Goal: Information Seeking & Learning: Learn about a topic

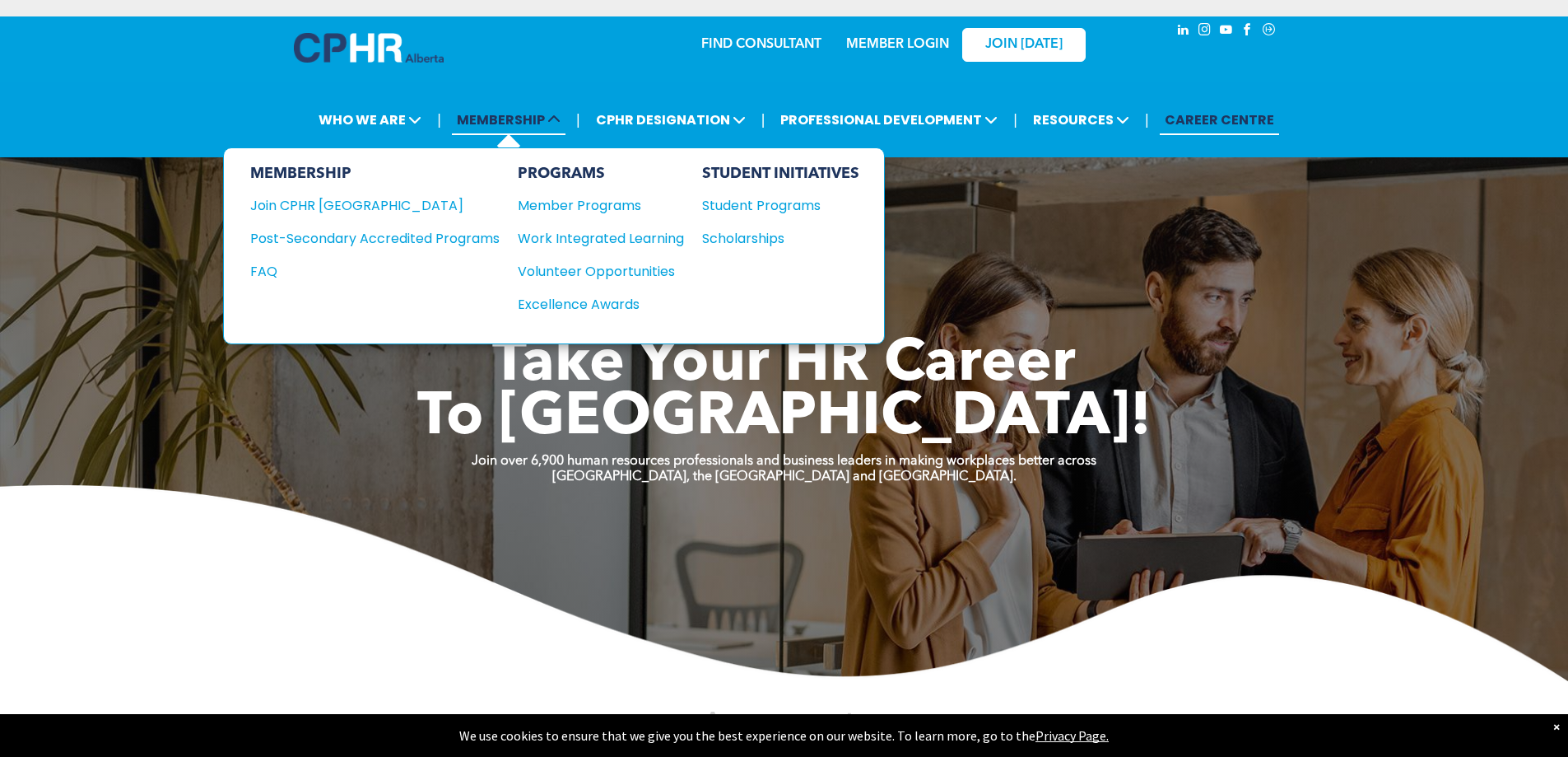
click at [565, 119] on span "MEMBERSHIP" at bounding box center [509, 120] width 113 height 31
click at [626, 202] on div "Member Programs" at bounding box center [592, 205] width 149 height 21
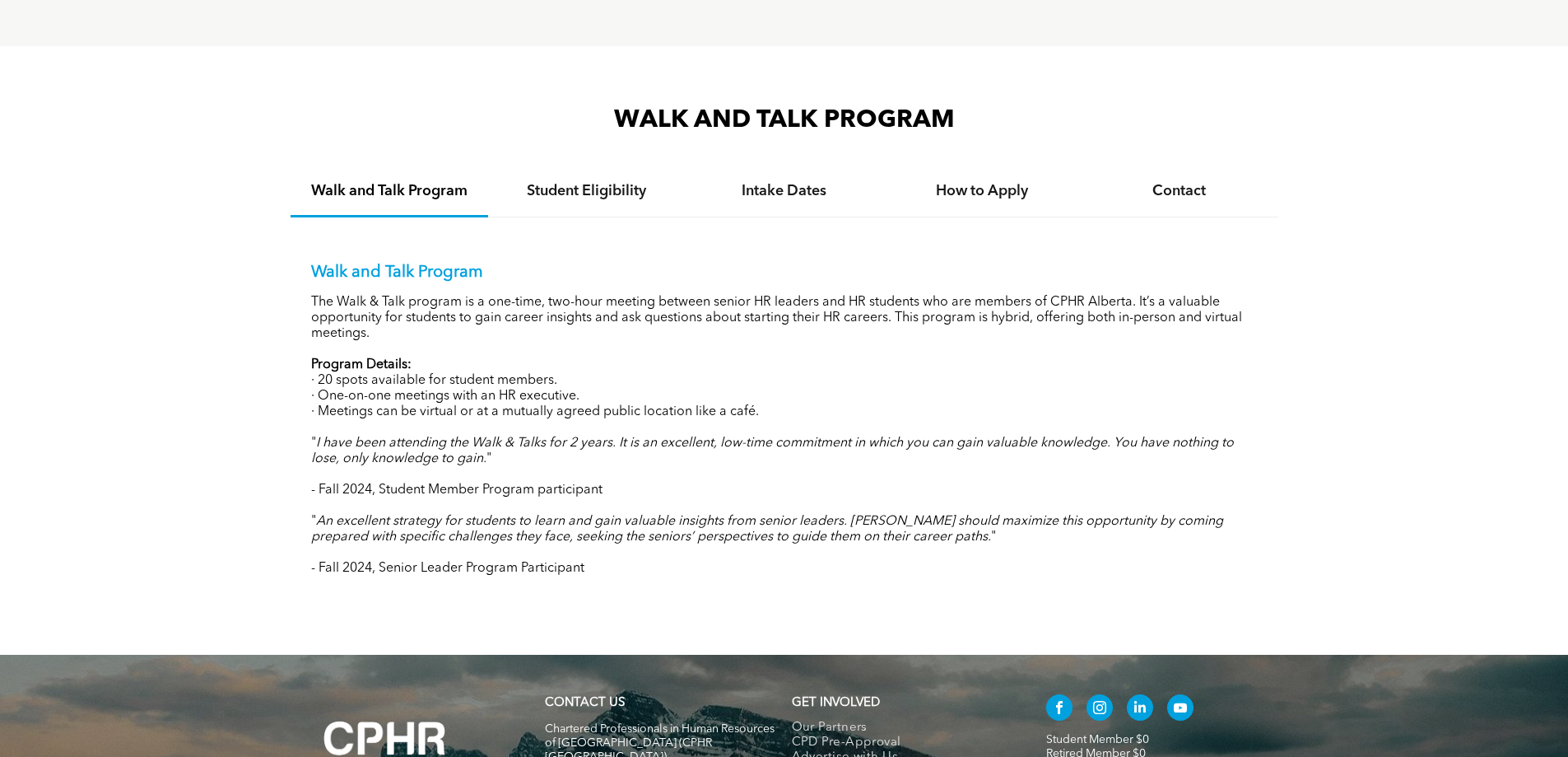
scroll to position [1540, 0]
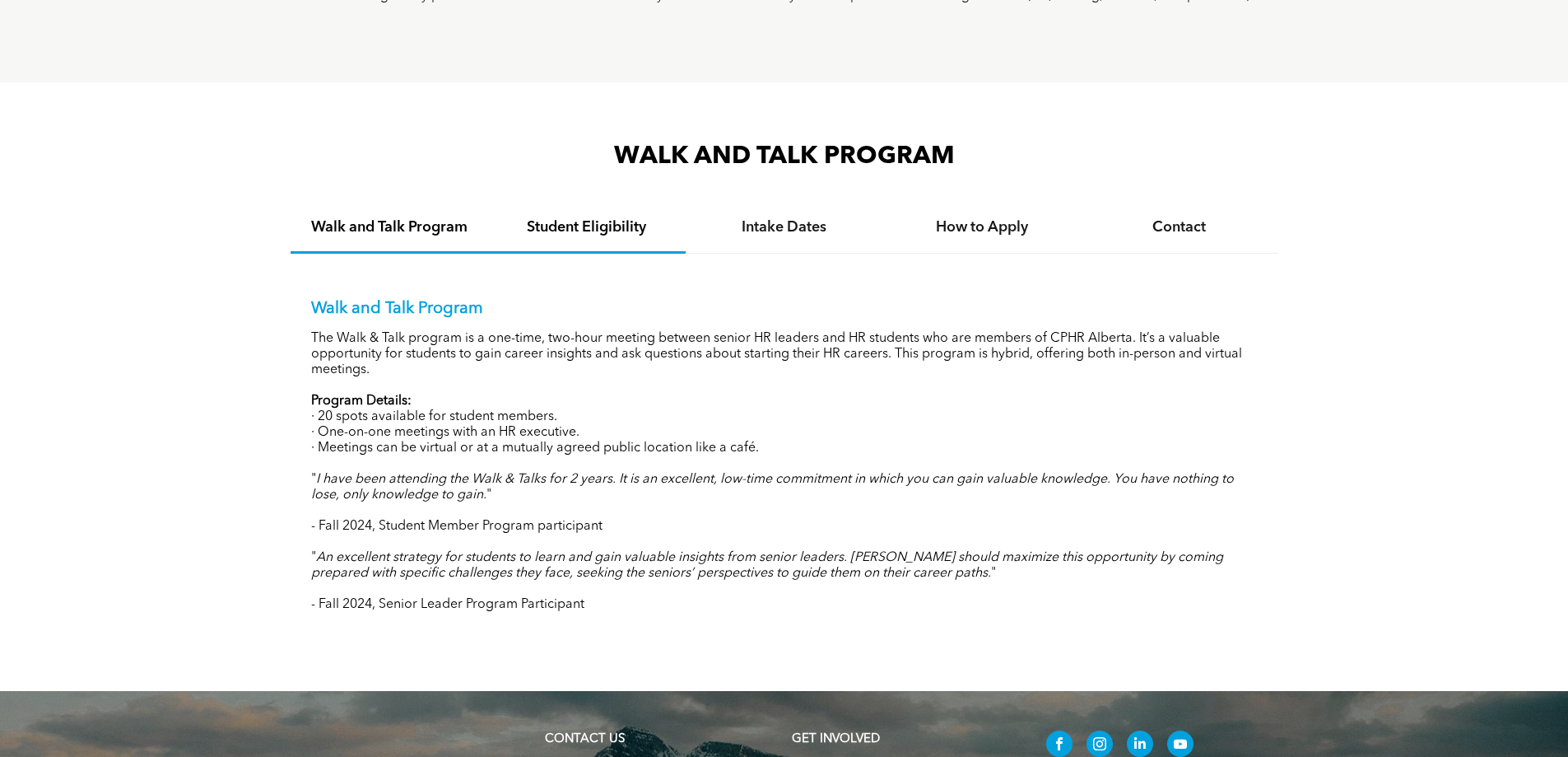
click at [619, 223] on h4 "Student Eligibility" at bounding box center [586, 227] width 168 height 18
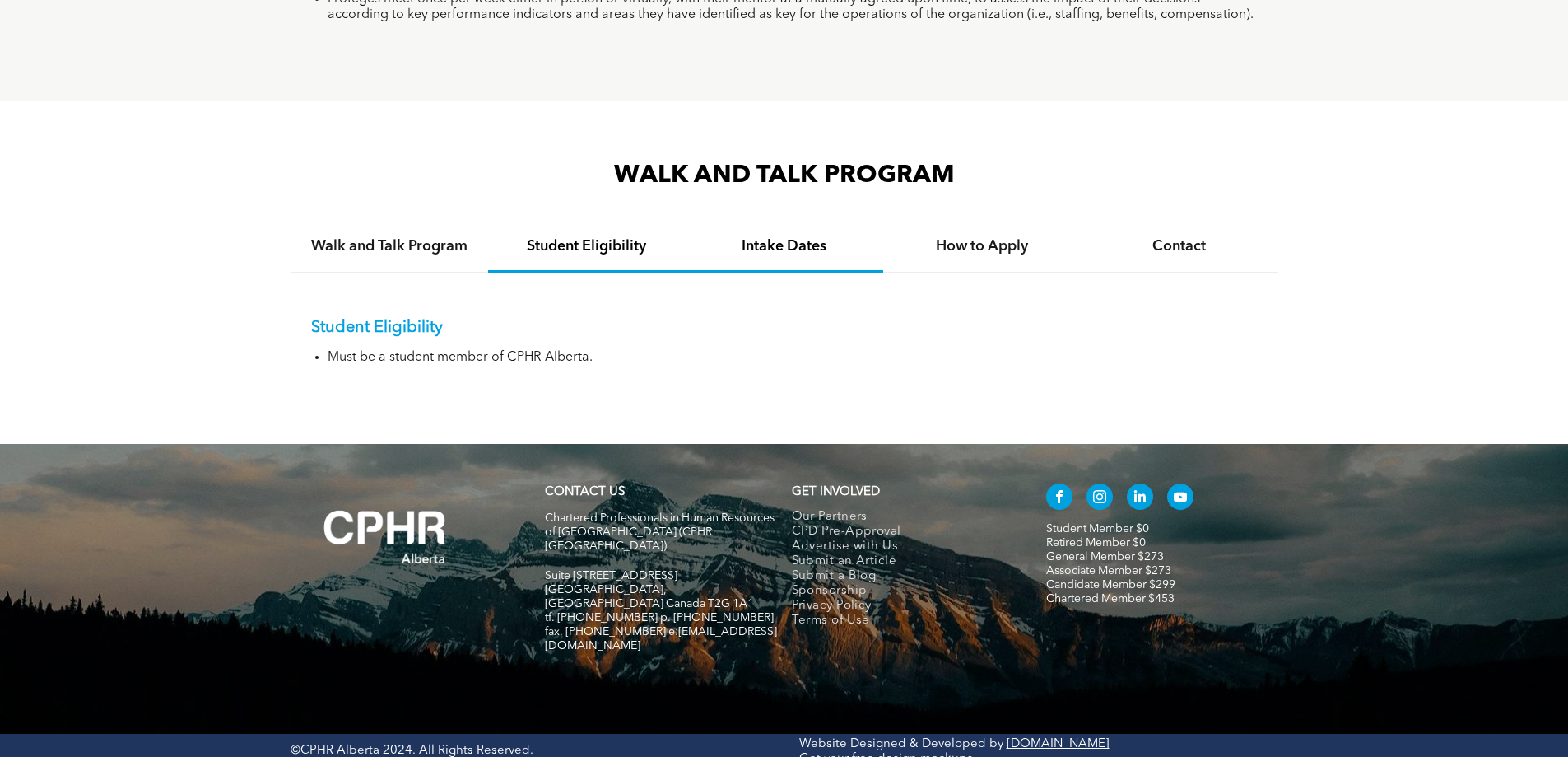
click at [816, 240] on h4 "Intake Dates" at bounding box center [784, 246] width 168 height 18
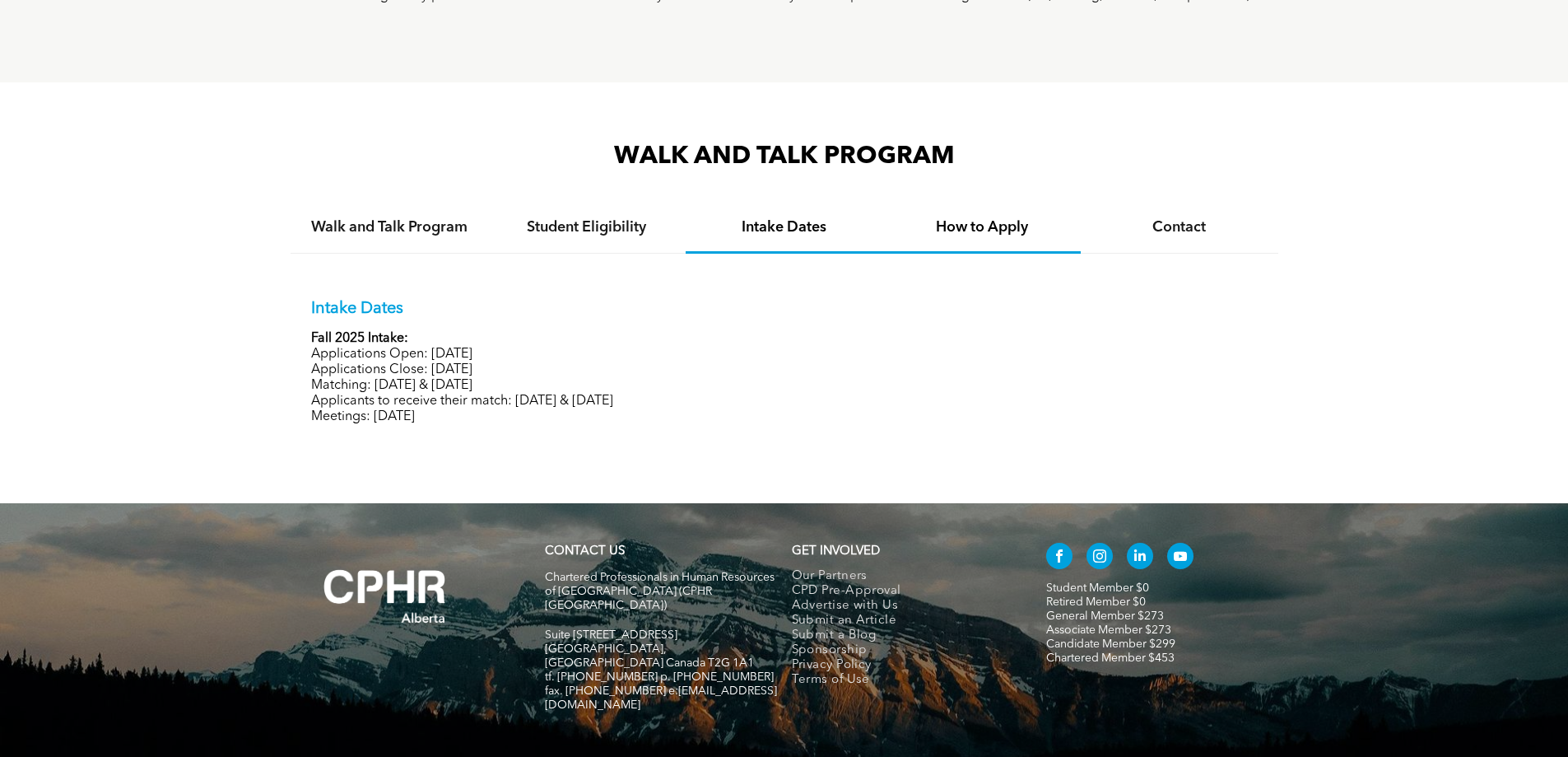
click at [999, 221] on h4 "How to Apply" at bounding box center [982, 227] width 168 height 18
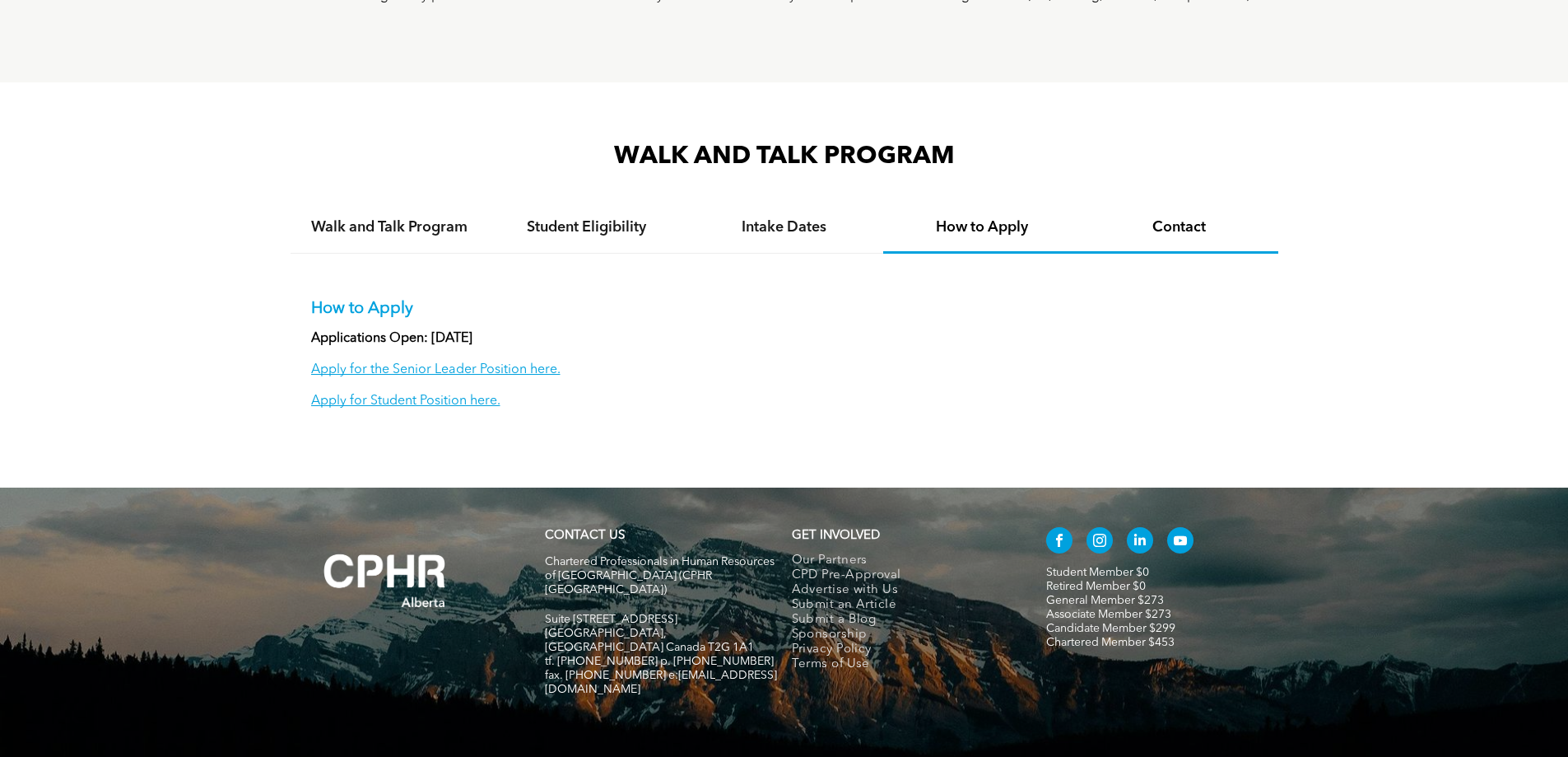
click at [1195, 218] on h4 "Contact" at bounding box center [1179, 227] width 168 height 18
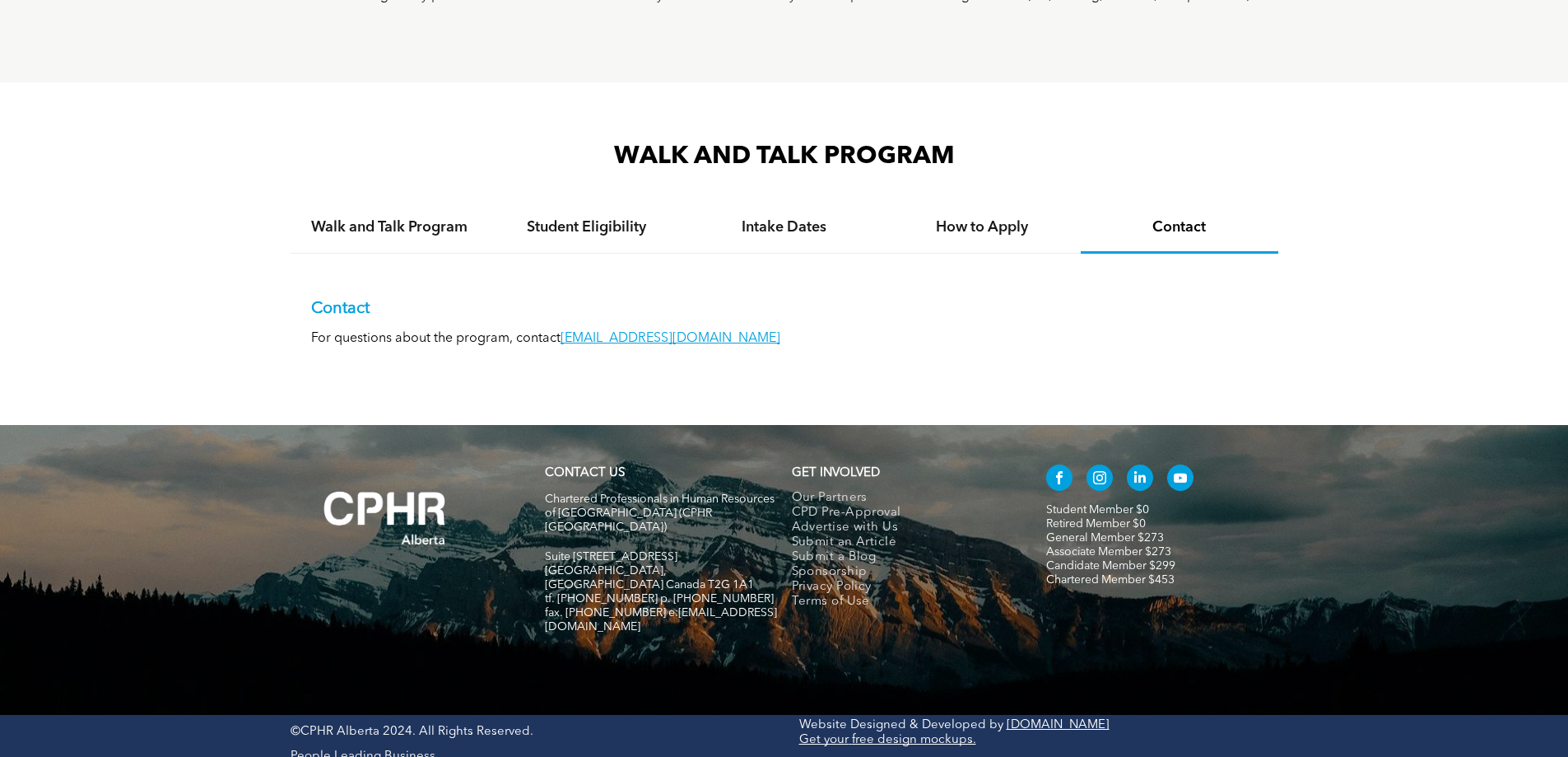
scroll to position [1521, 0]
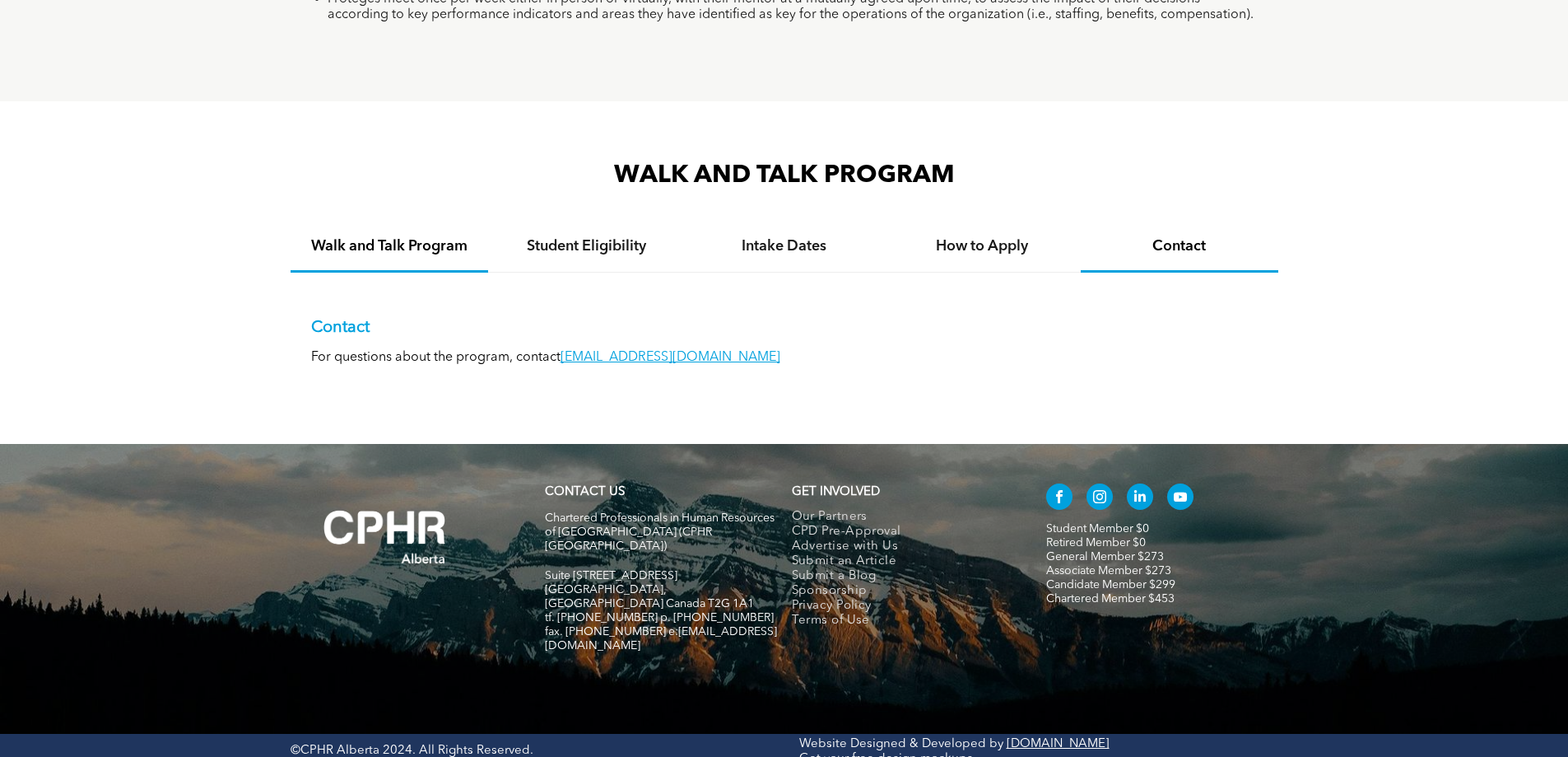
click at [359, 225] on div "Walk and Talk Program" at bounding box center [389, 247] width 197 height 50
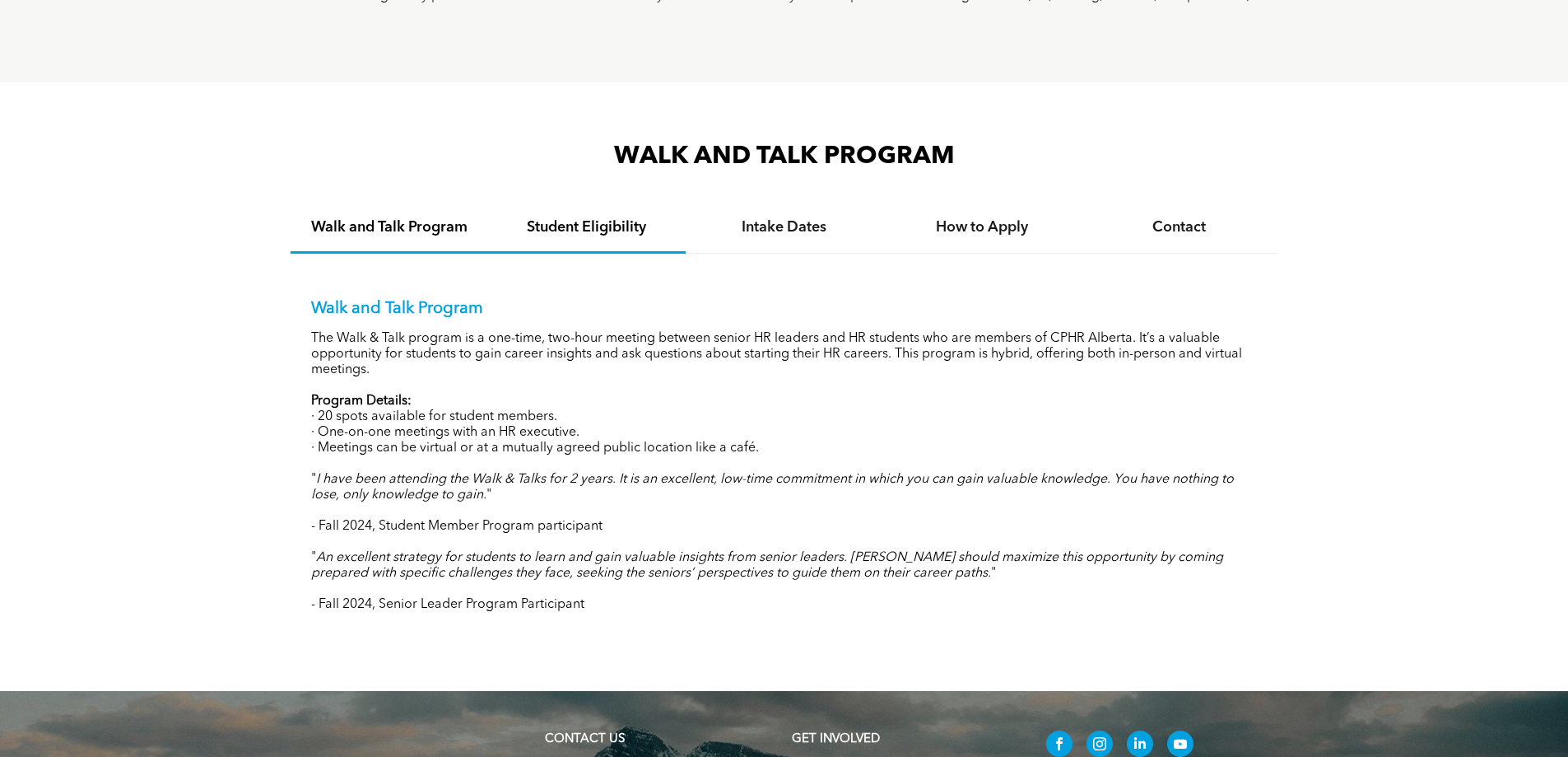
click at [596, 220] on h4 "Student Eligibility" at bounding box center [586, 227] width 168 height 18
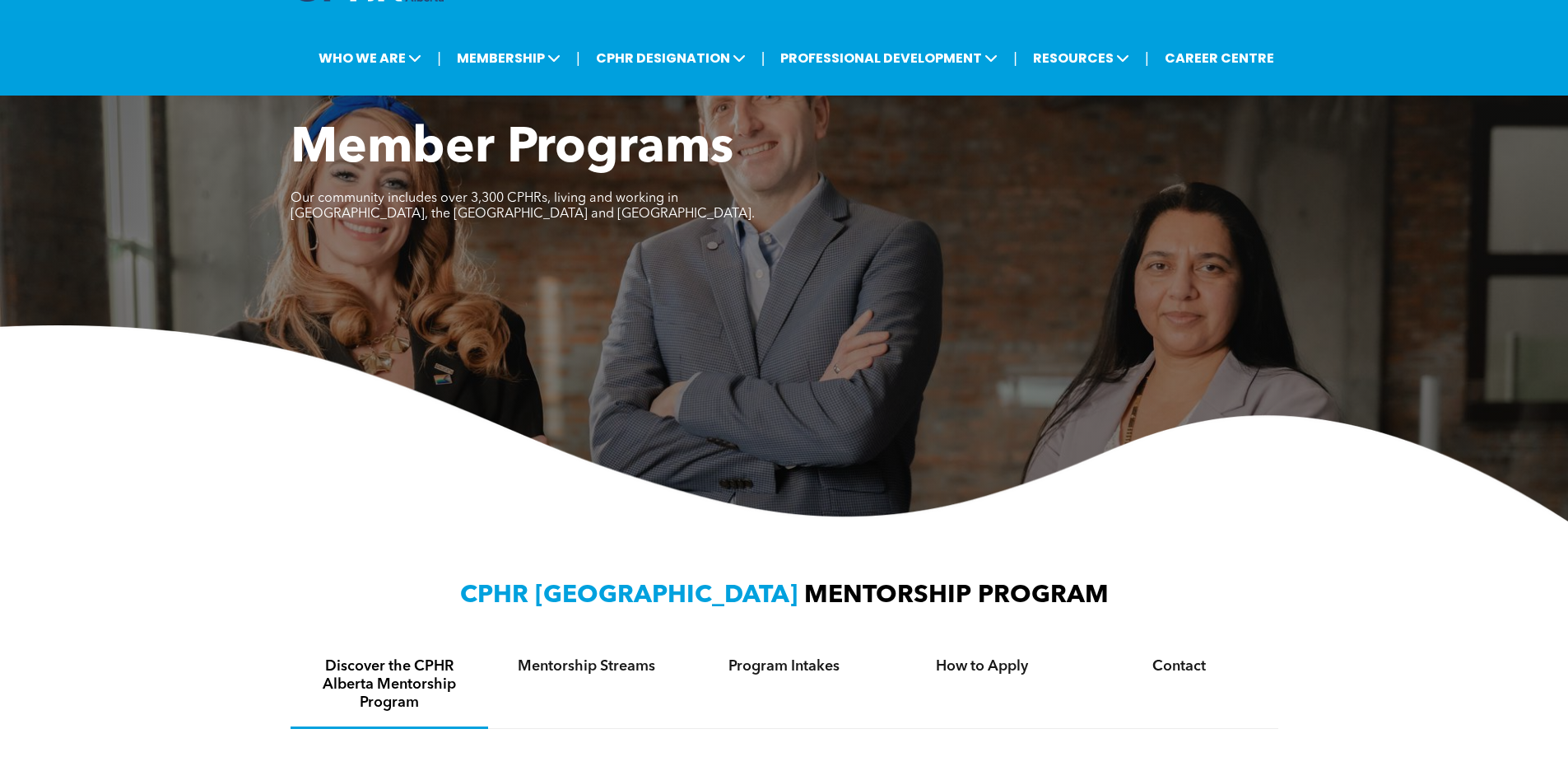
scroll to position [0, 0]
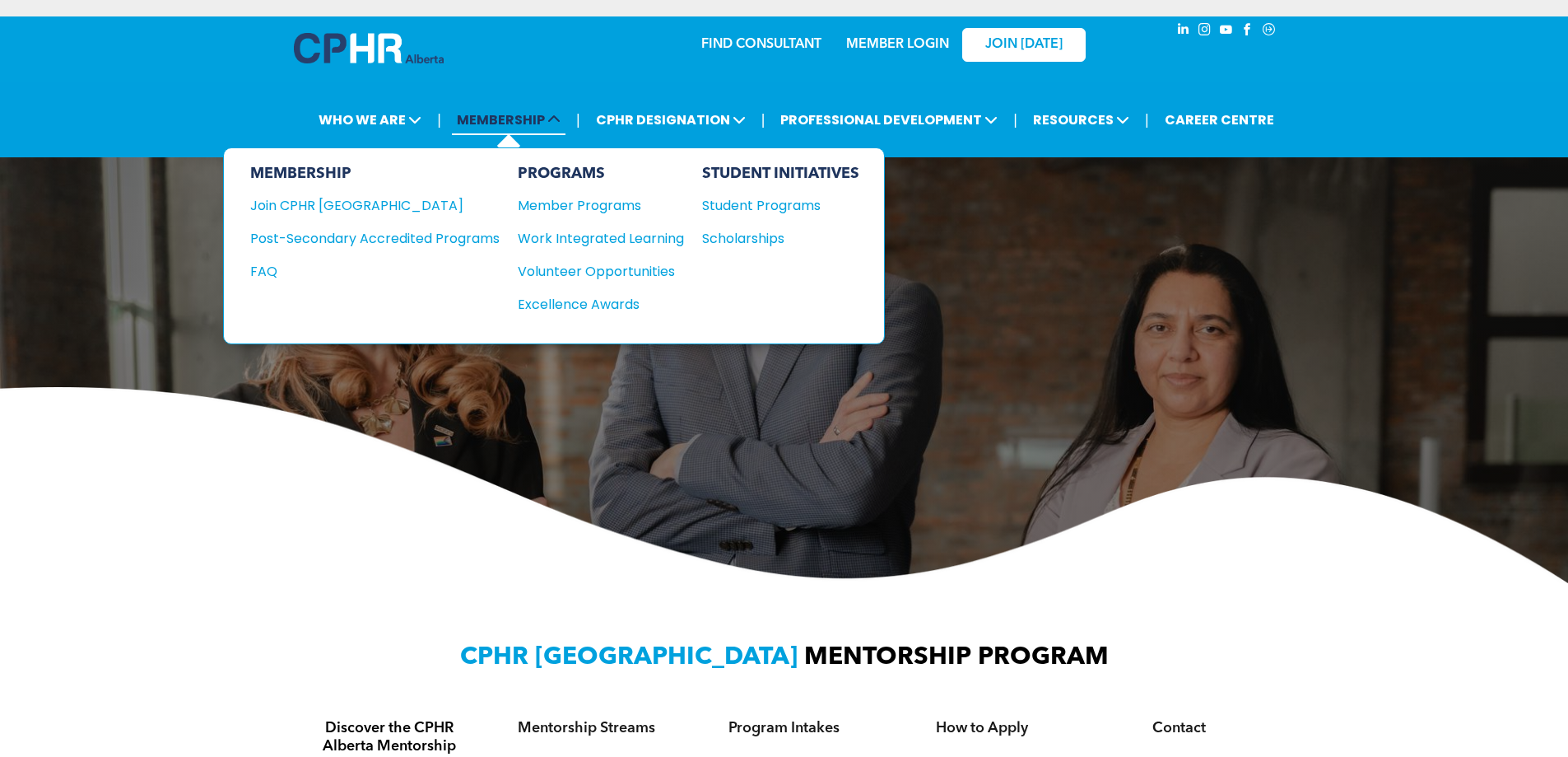
click at [560, 117] on icon at bounding box center [554, 119] width 13 height 13
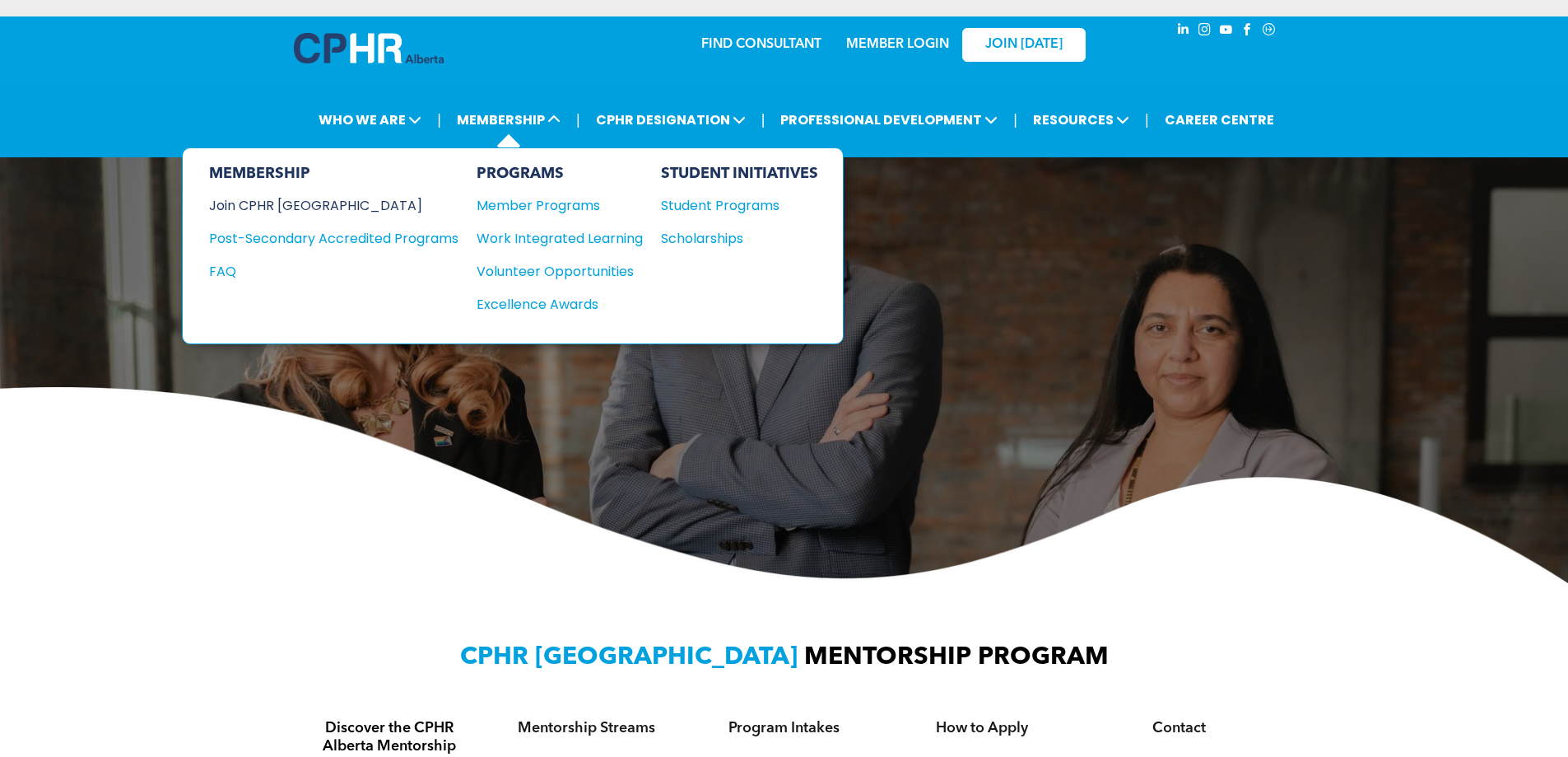
click at [294, 198] on div "Join CPHR [GEOGRAPHIC_DATA]" at bounding box center [322, 205] width 225 height 21
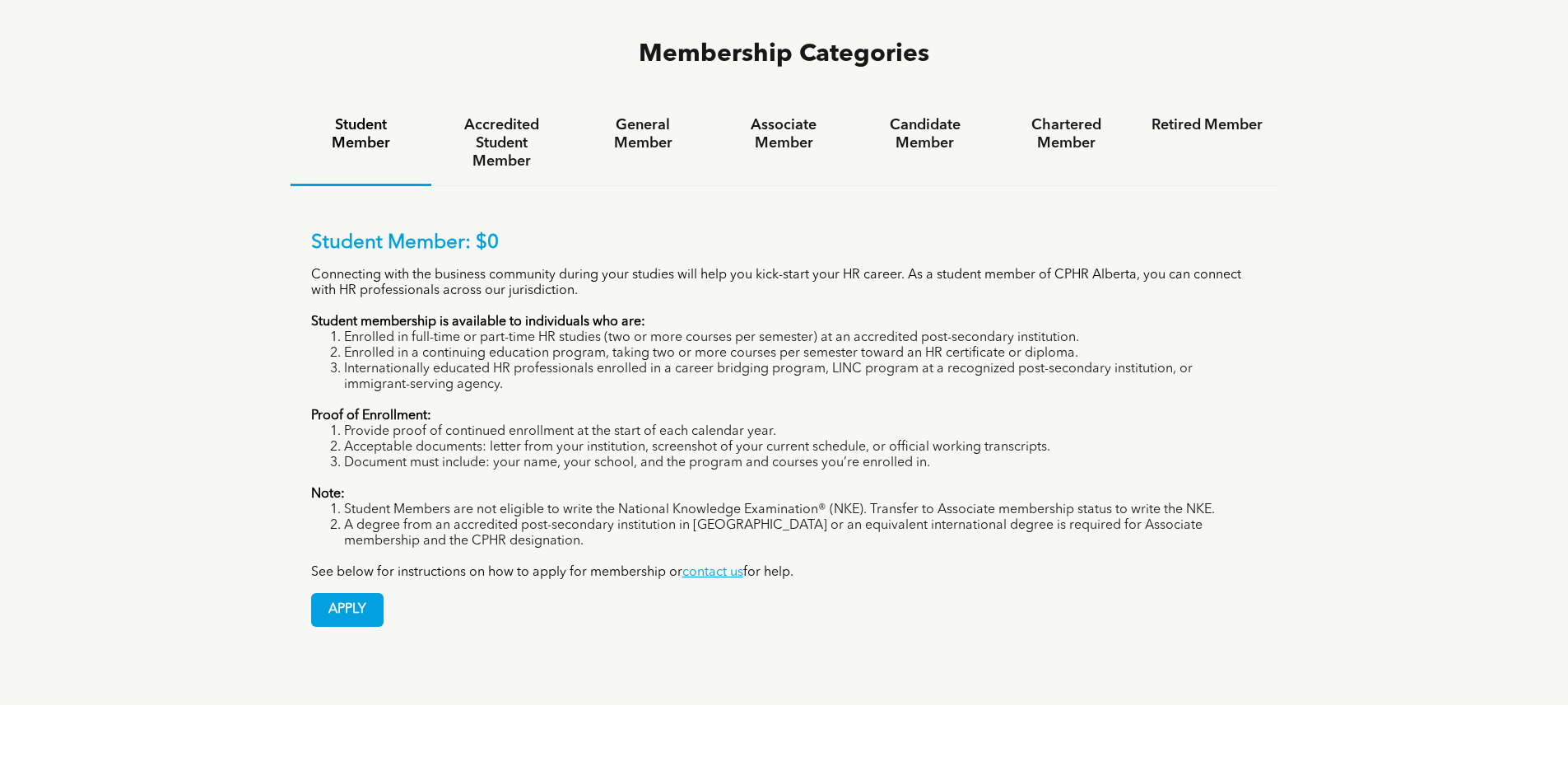
scroll to position [1152, 0]
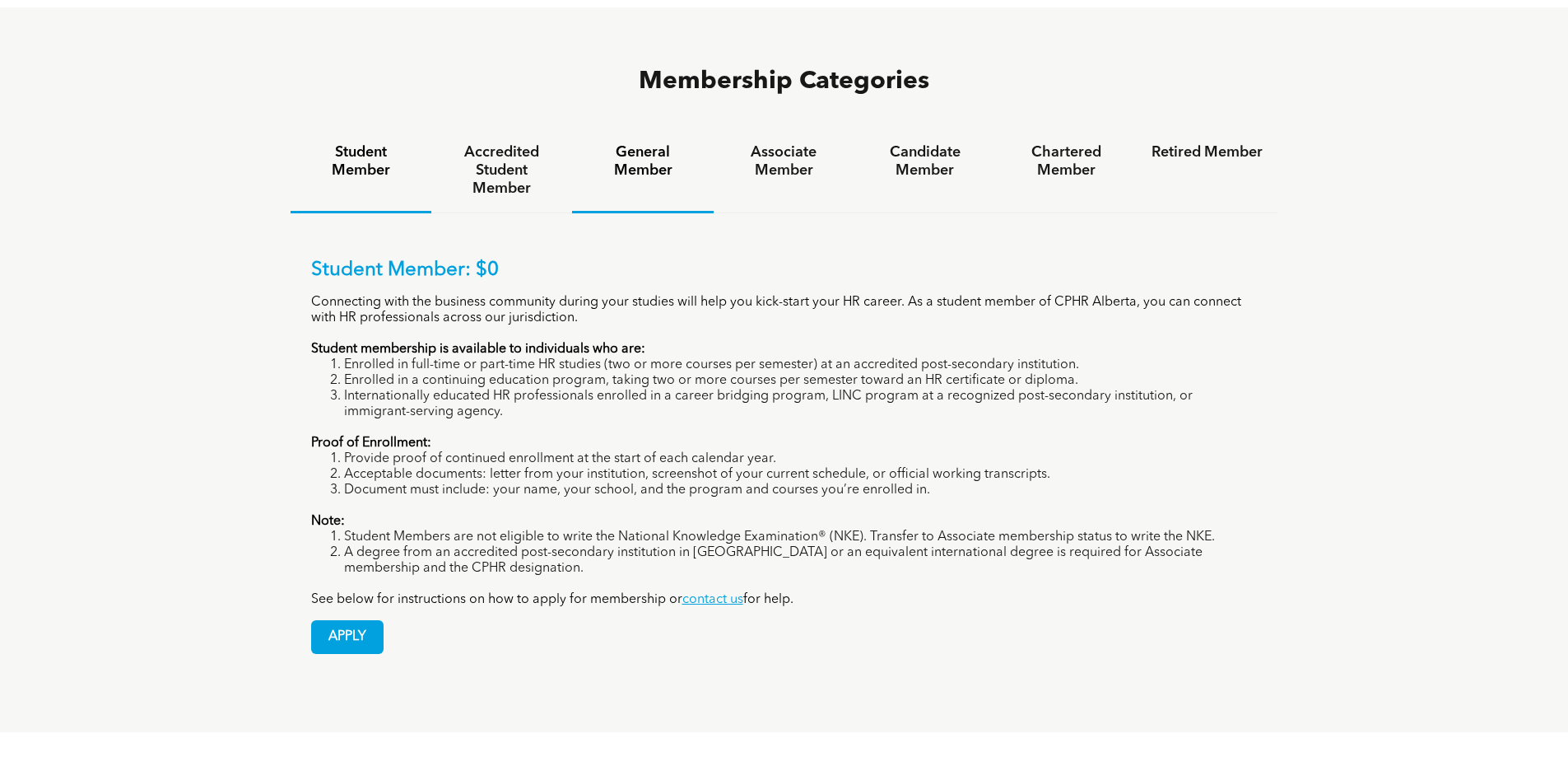
click at [657, 143] on h4 "General Member" at bounding box center [642, 161] width 112 height 36
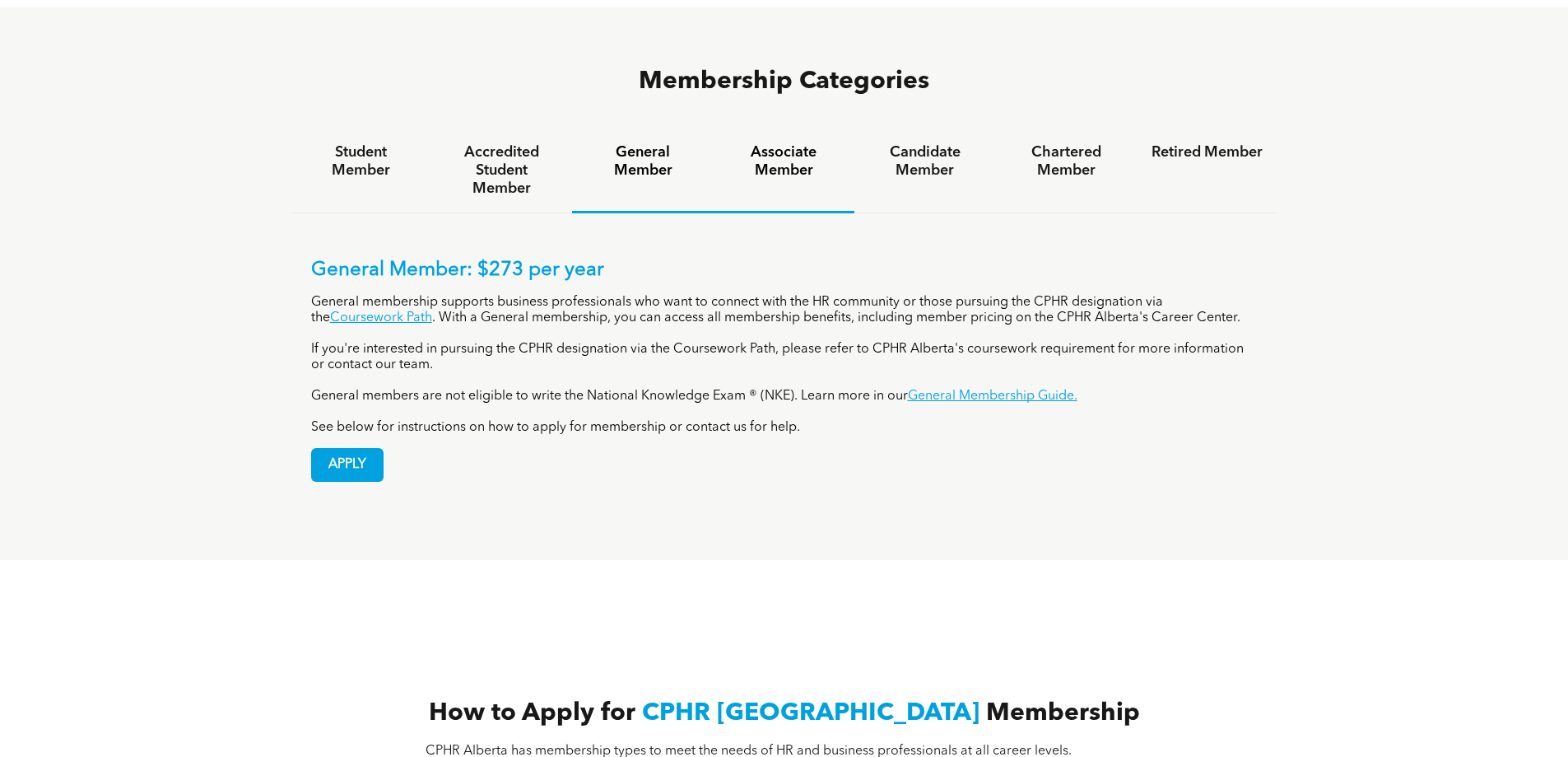
click at [772, 143] on h4 "Associate Member" at bounding box center [784, 161] width 112 height 36
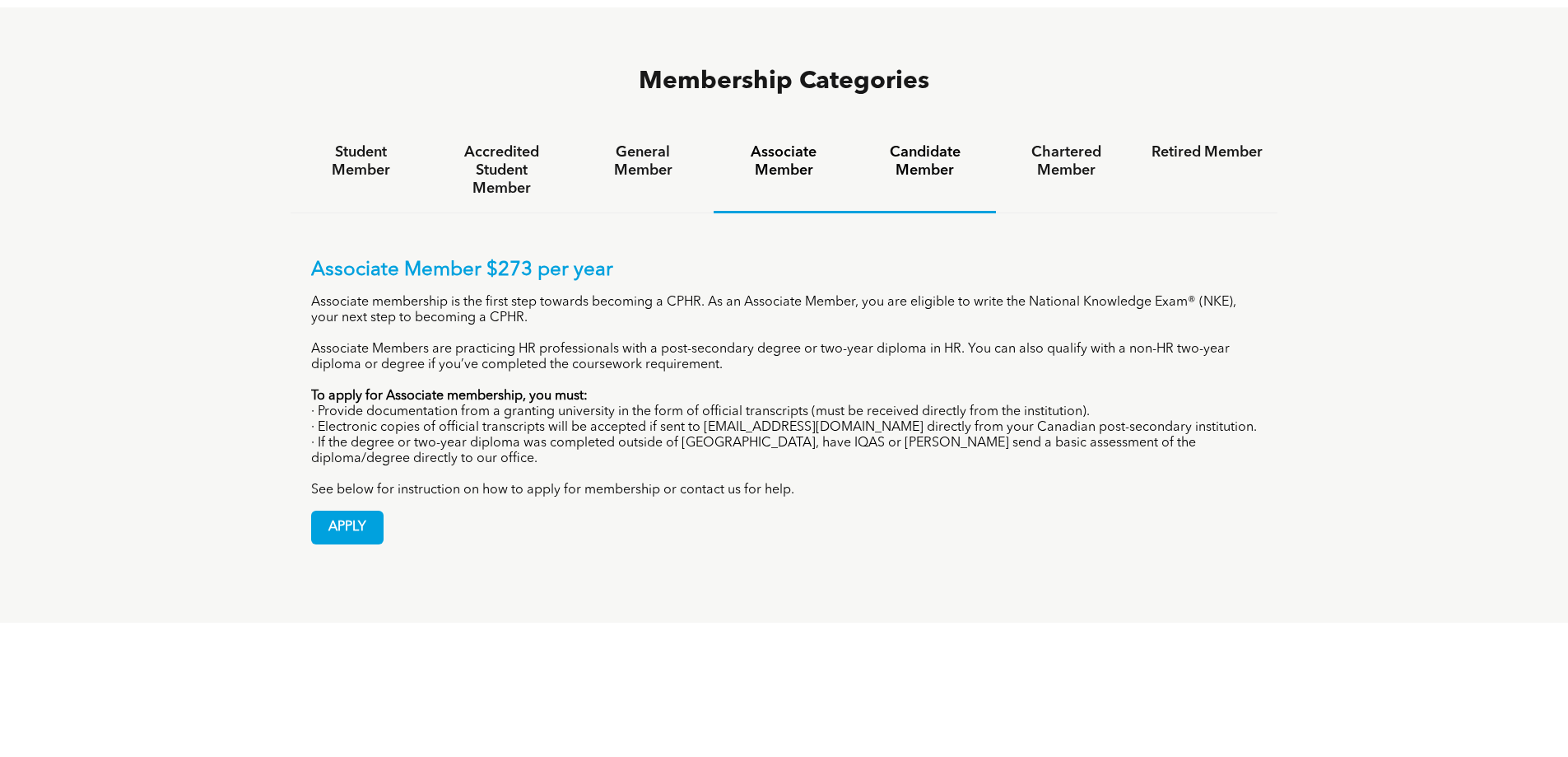
click at [894, 143] on h4 "Candidate Member" at bounding box center [925, 161] width 112 height 36
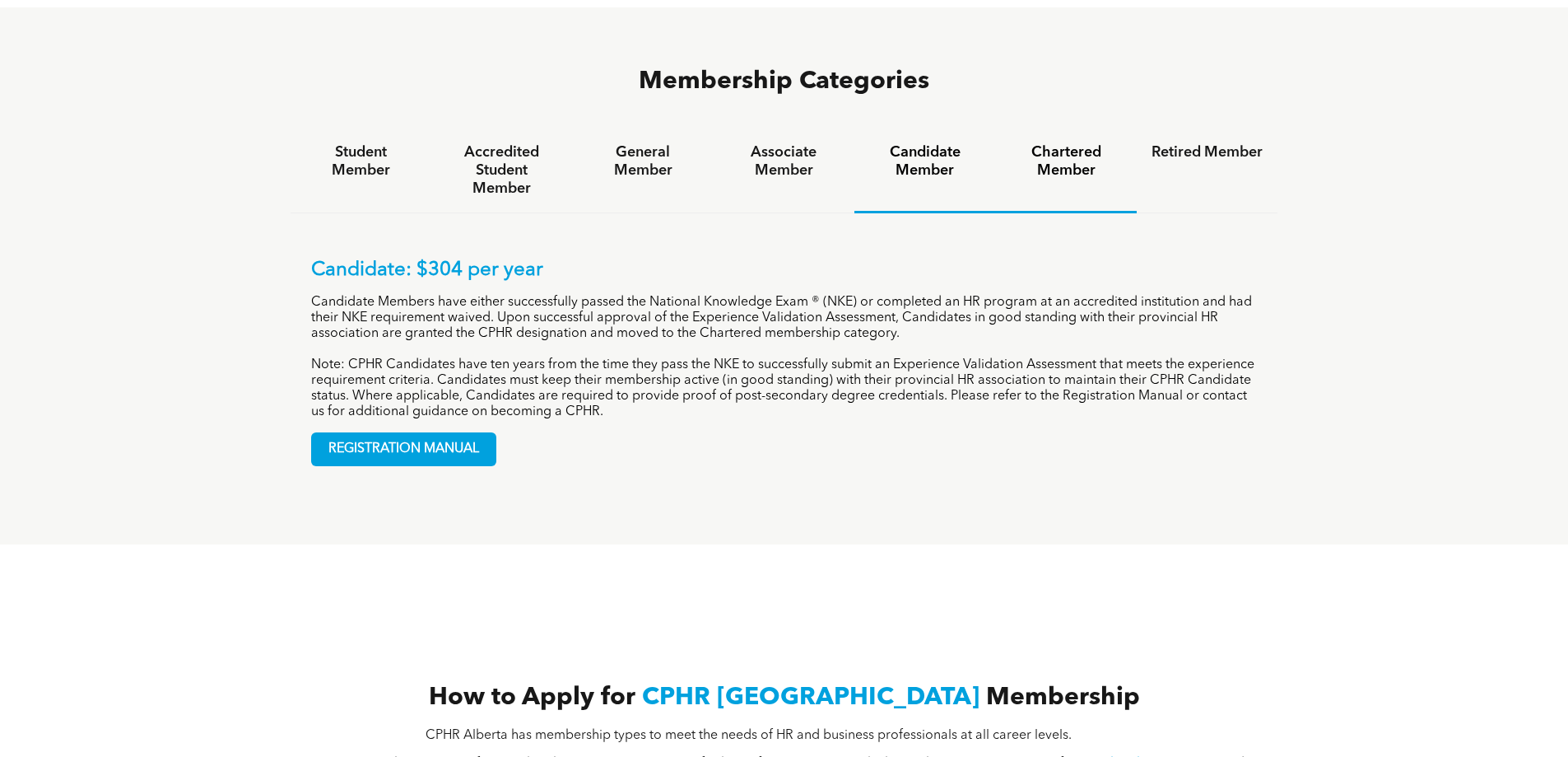
click at [1063, 143] on h4 "Chartered Member" at bounding box center [1066, 161] width 112 height 36
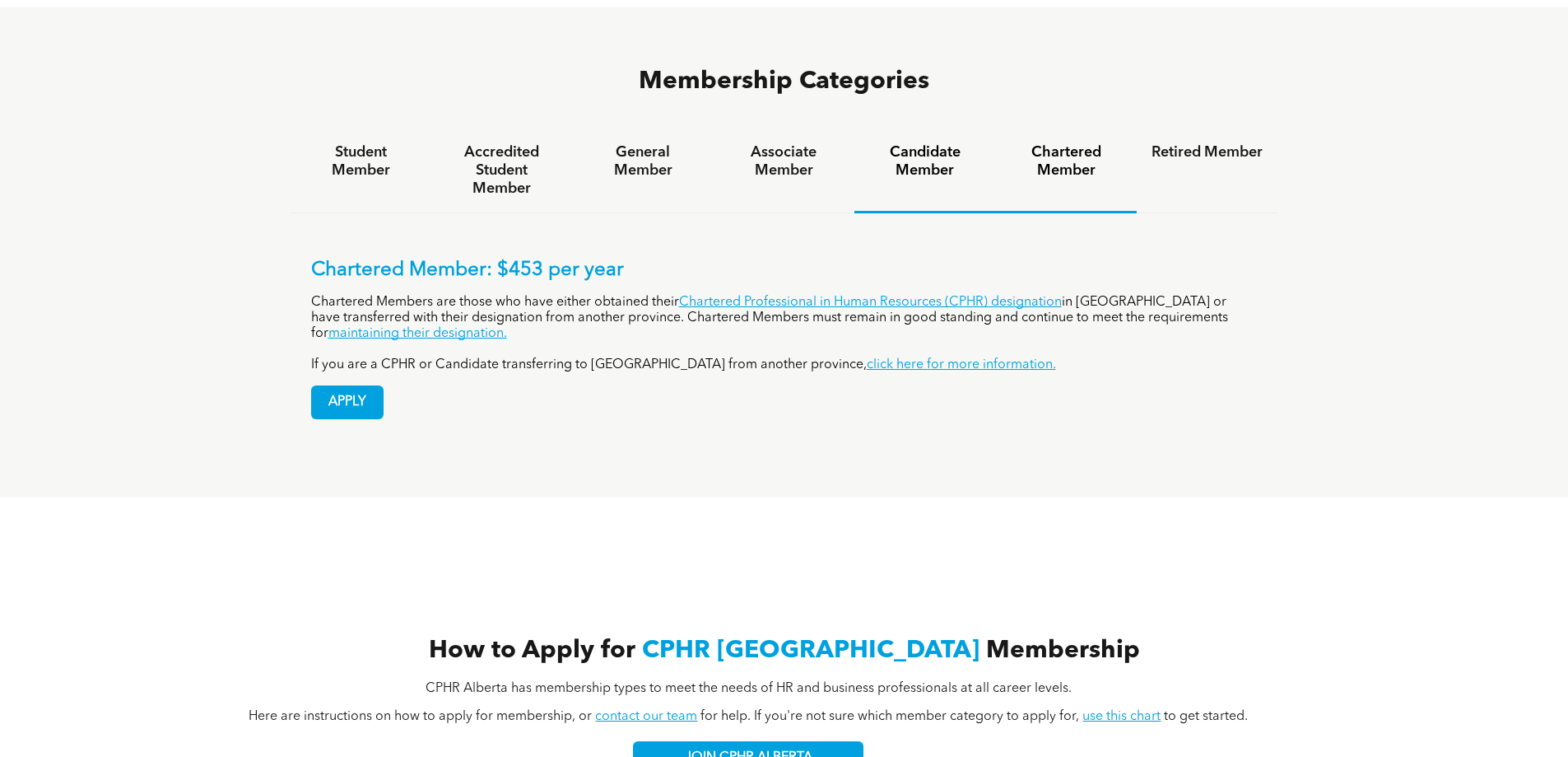
click at [923, 143] on h4 "Candidate Member" at bounding box center [925, 161] width 112 height 36
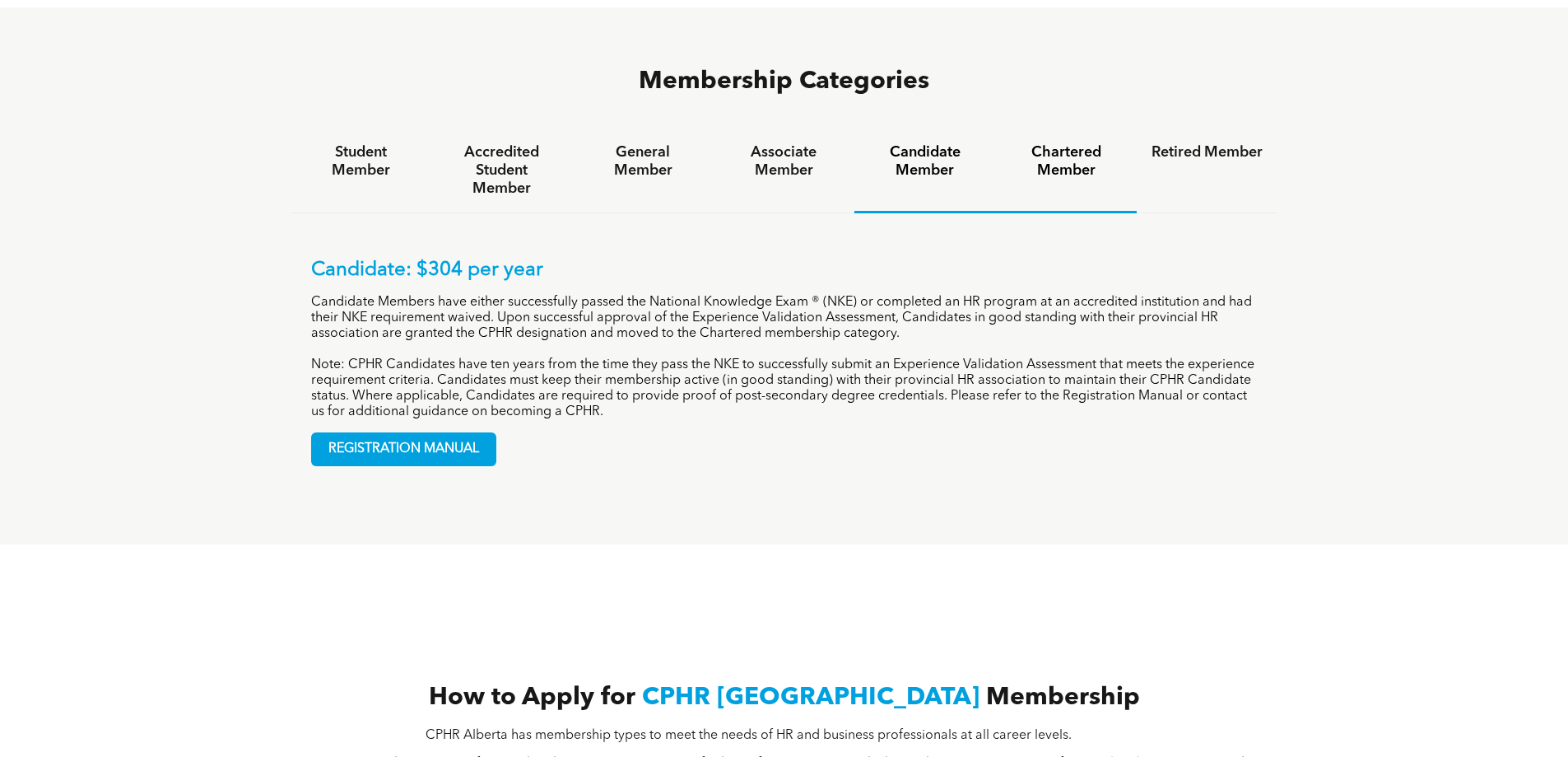
click at [1081, 143] on h4 "Chartered Member" at bounding box center [1066, 161] width 112 height 36
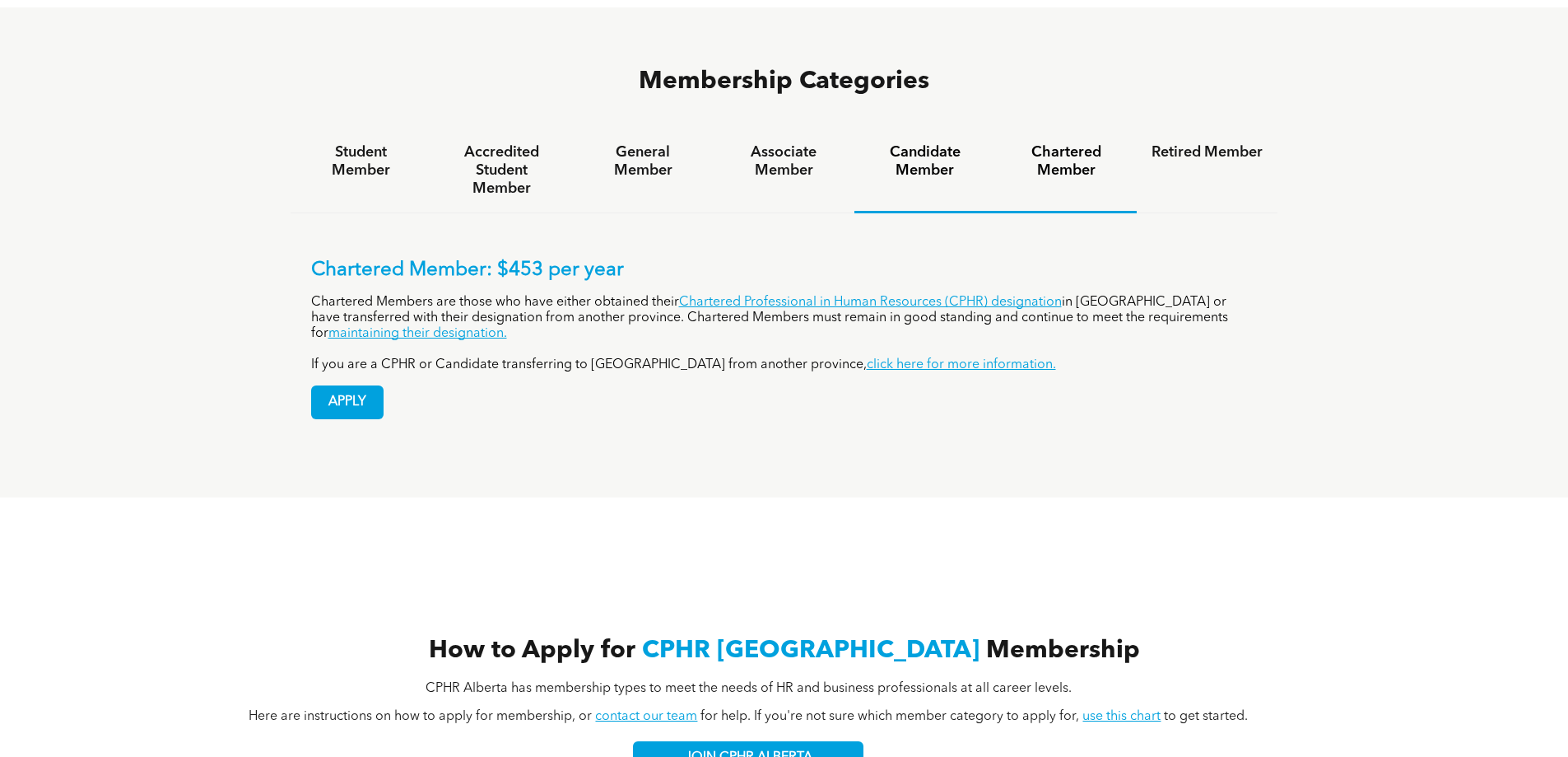
click at [938, 128] on div "Candidate Member" at bounding box center [924, 170] width 140 height 85
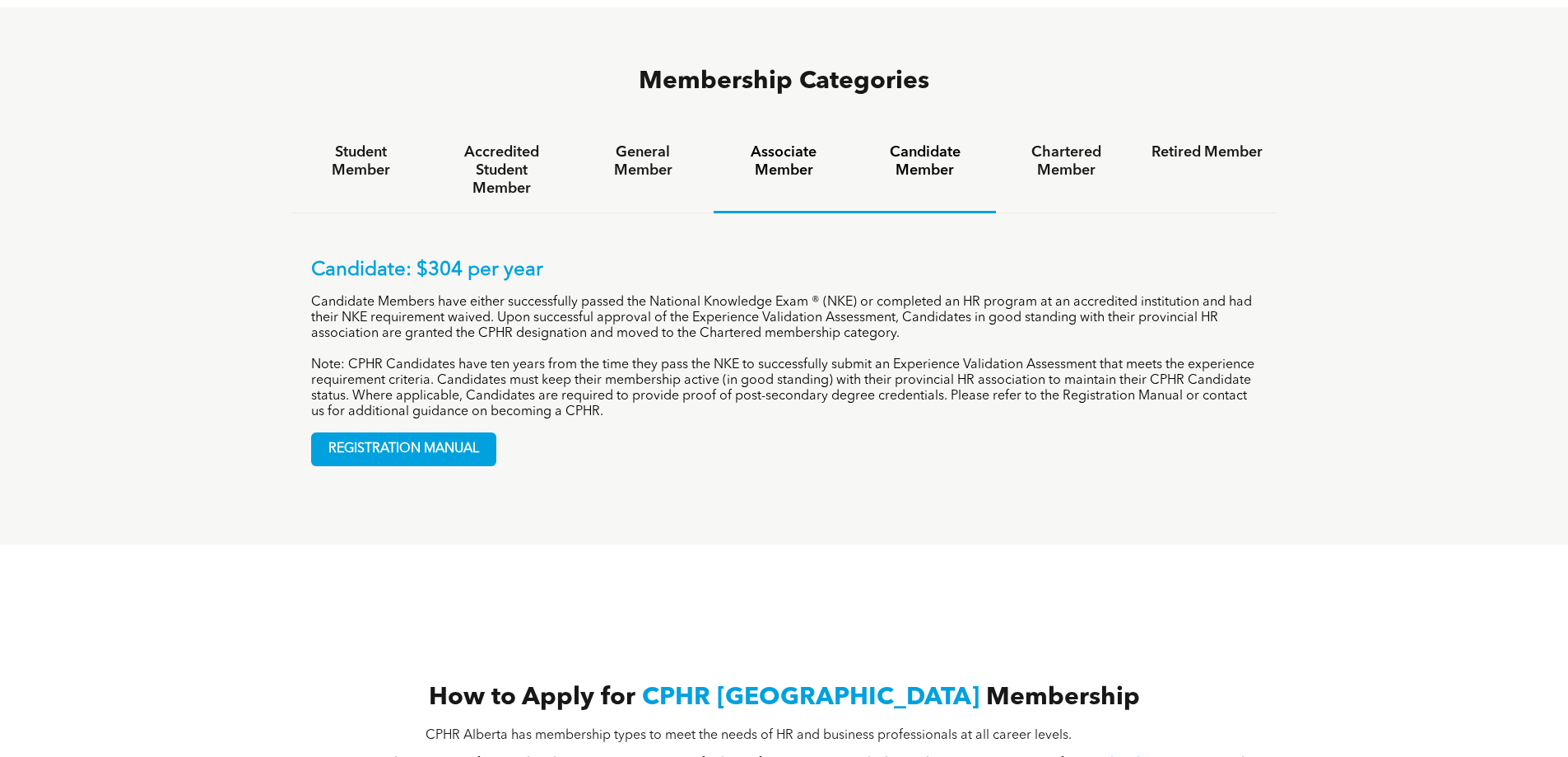
click at [781, 143] on h4 "Associate Member" at bounding box center [784, 161] width 112 height 36
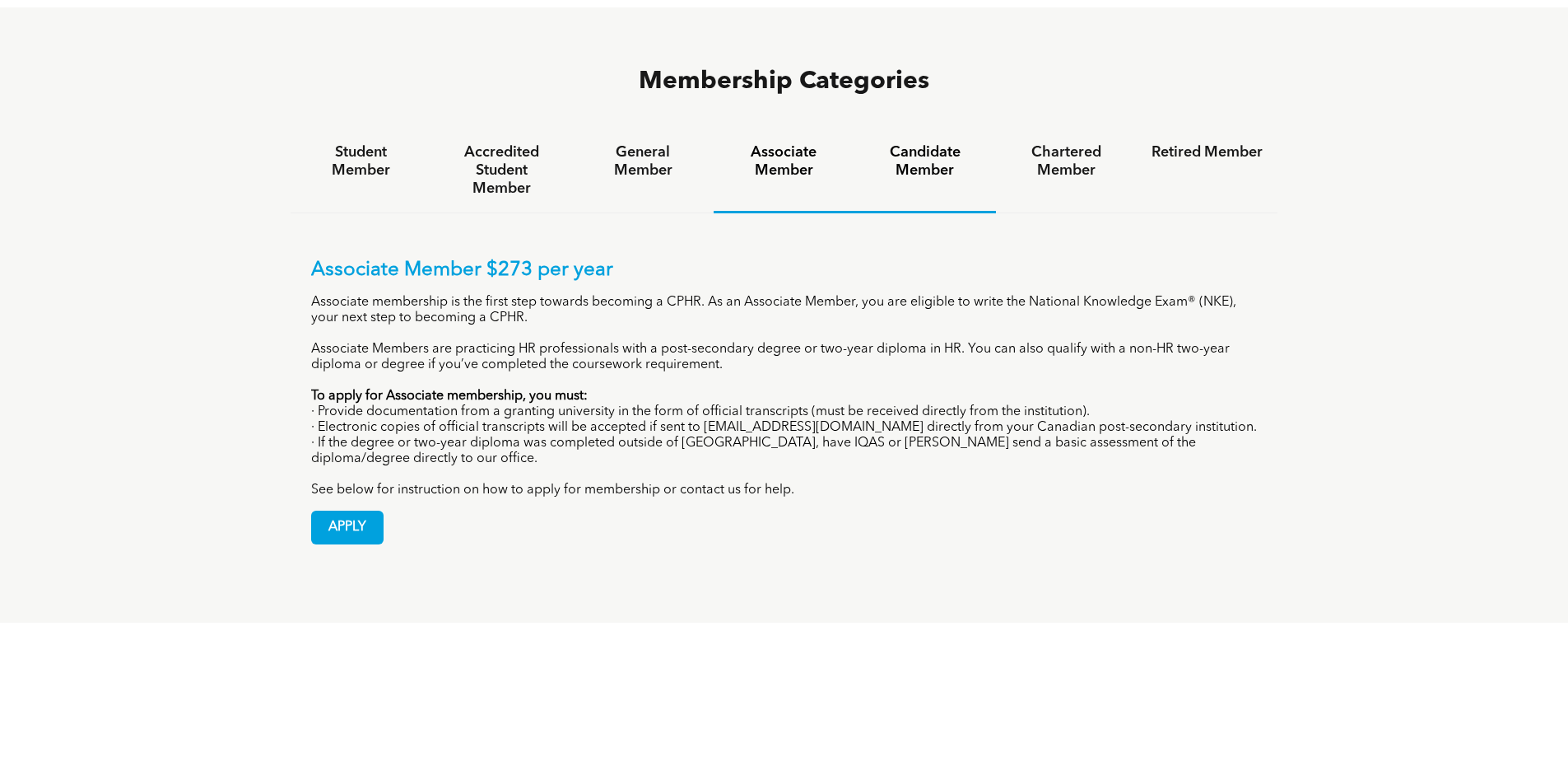
click at [907, 143] on h4 "Candidate Member" at bounding box center [925, 161] width 112 height 36
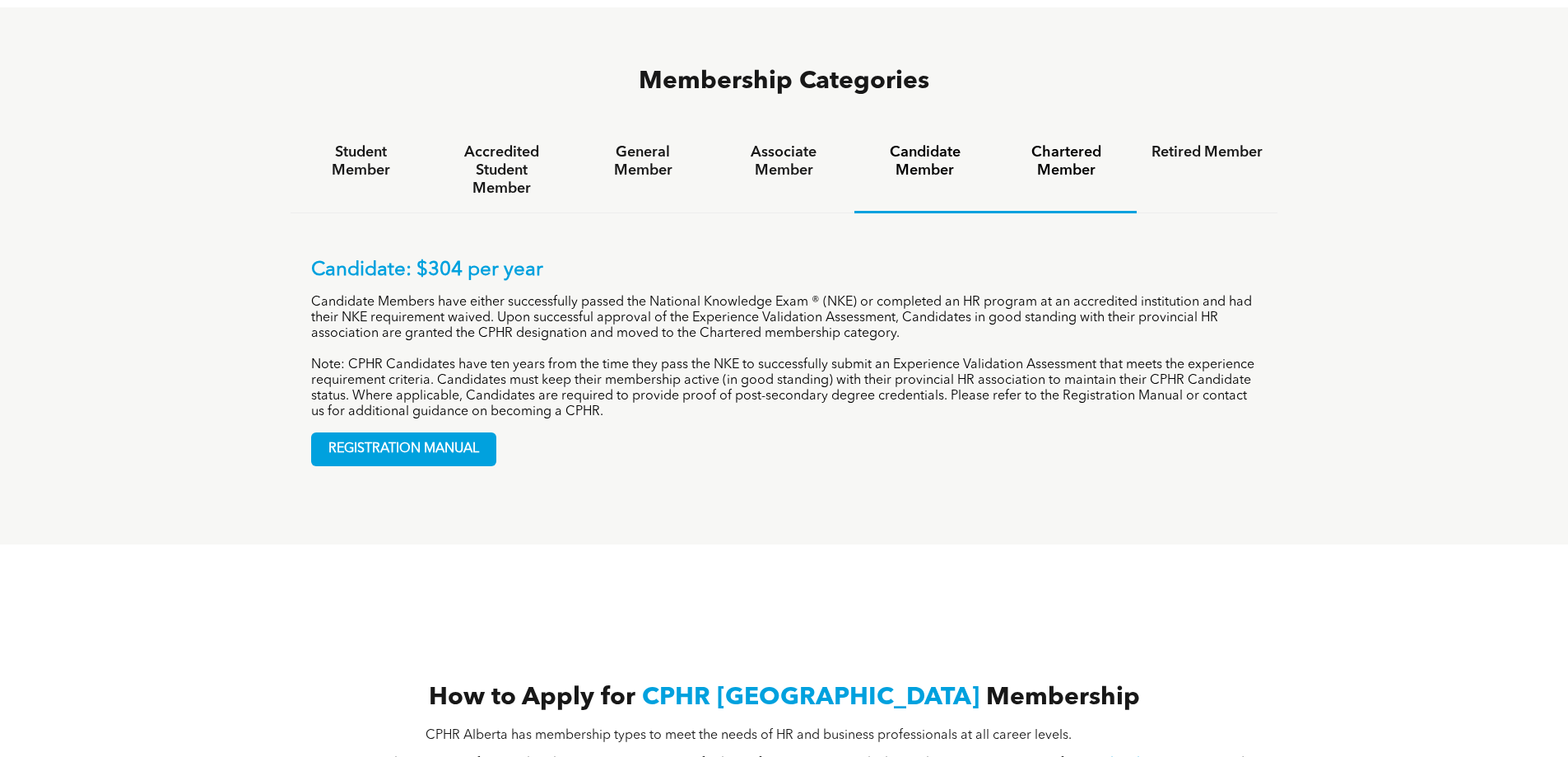
click at [1084, 143] on h4 "Chartered Member" at bounding box center [1066, 161] width 112 height 36
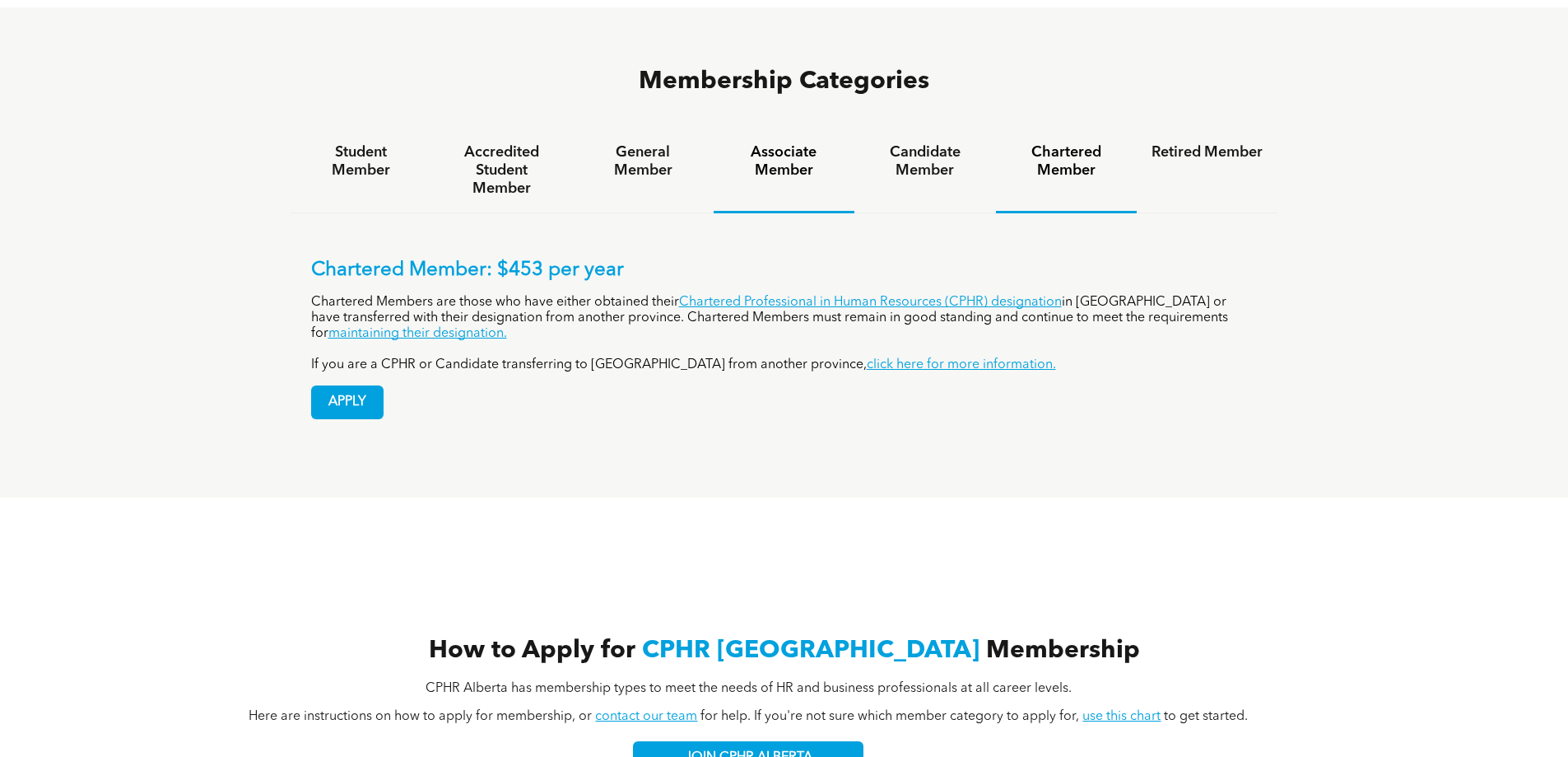
click at [762, 143] on h4 "Associate Member" at bounding box center [784, 161] width 112 height 36
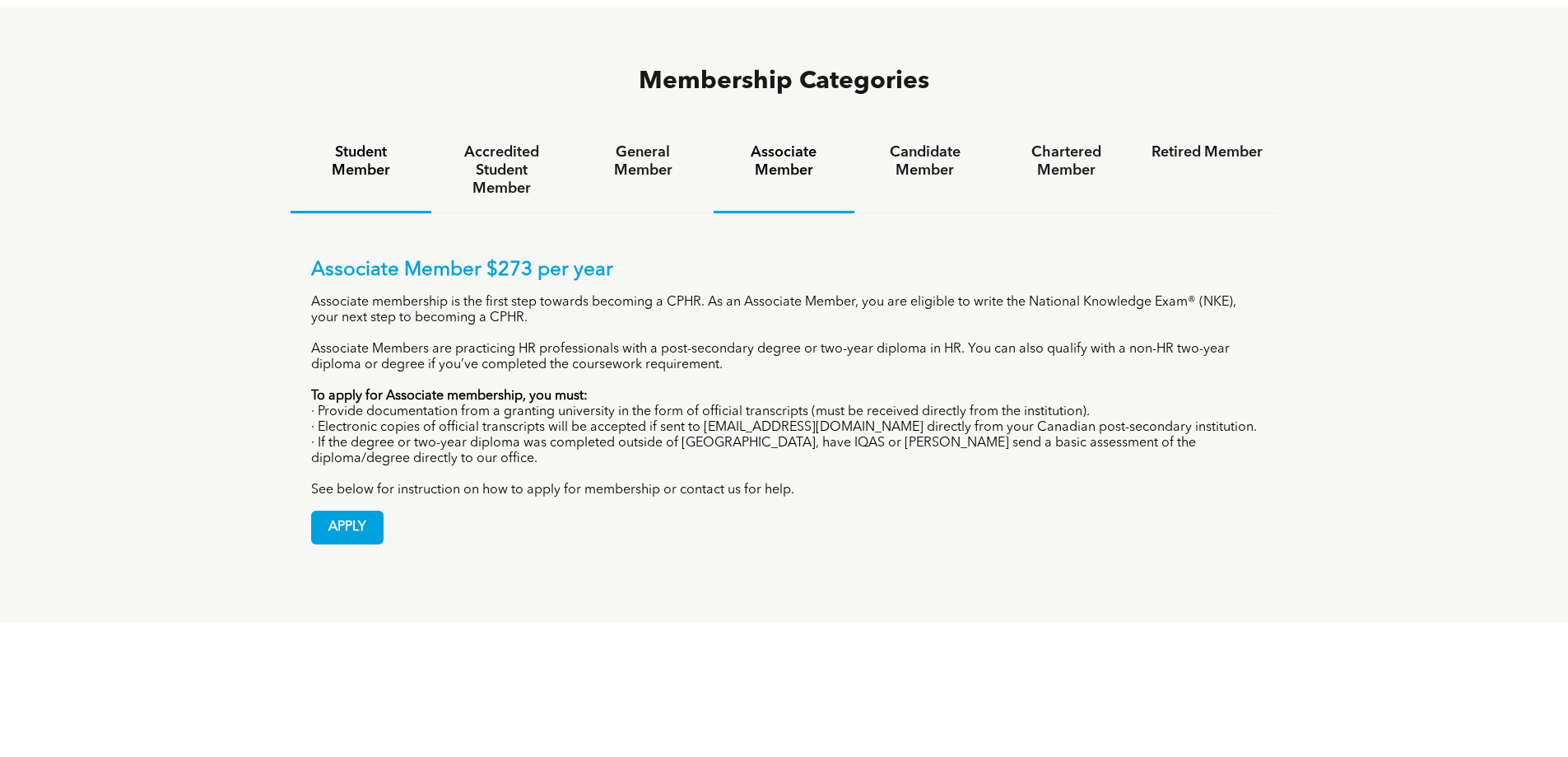
click at [362, 143] on h4 "Student Member" at bounding box center [361, 161] width 112 height 36
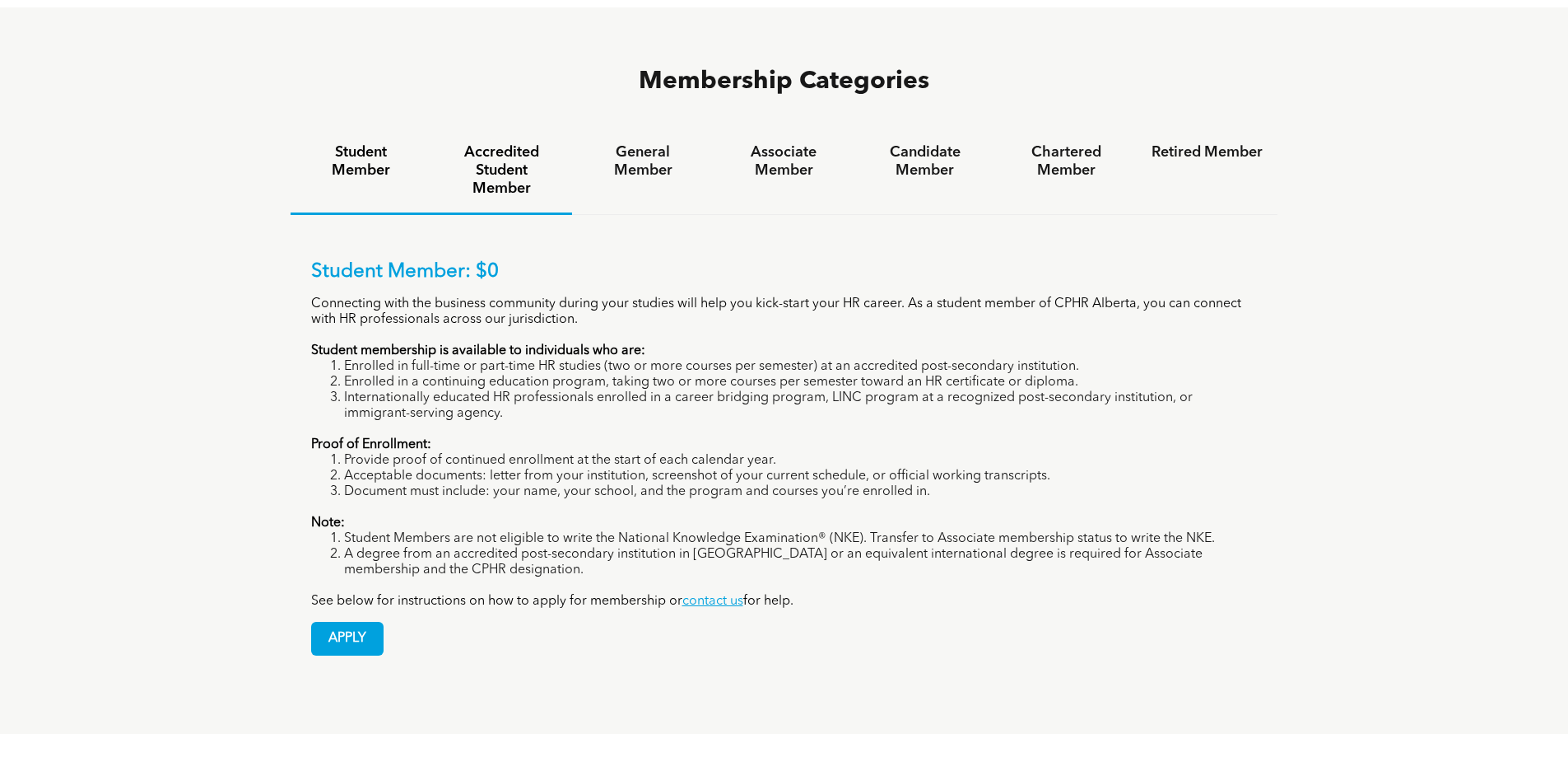
click at [486, 143] on h4 "Accredited Student Member" at bounding box center [502, 170] width 112 height 55
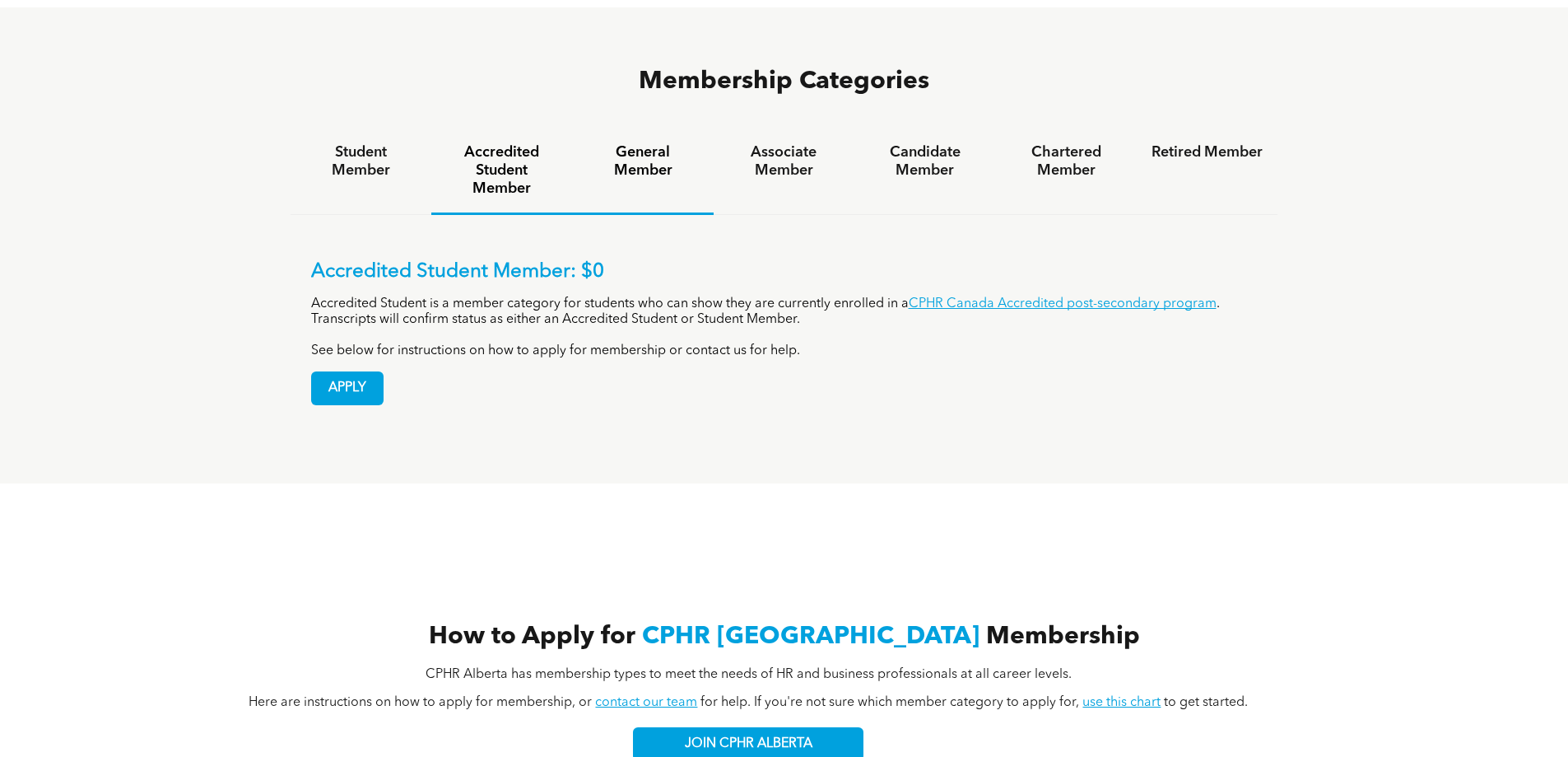
click at [643, 143] on h4 "General Member" at bounding box center [642, 161] width 112 height 36
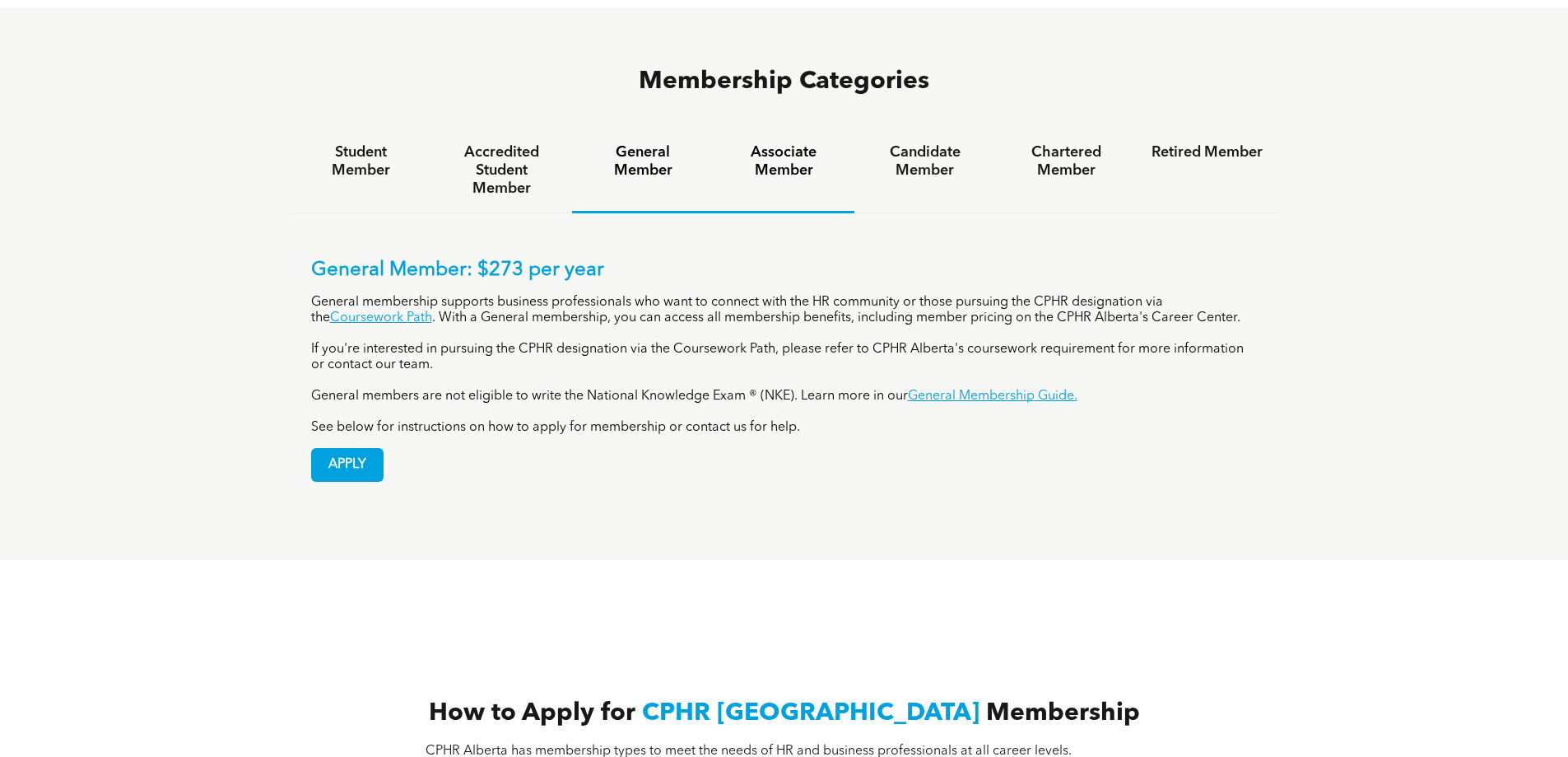
click at [784, 143] on h4 "Associate Member" at bounding box center [784, 161] width 112 height 36
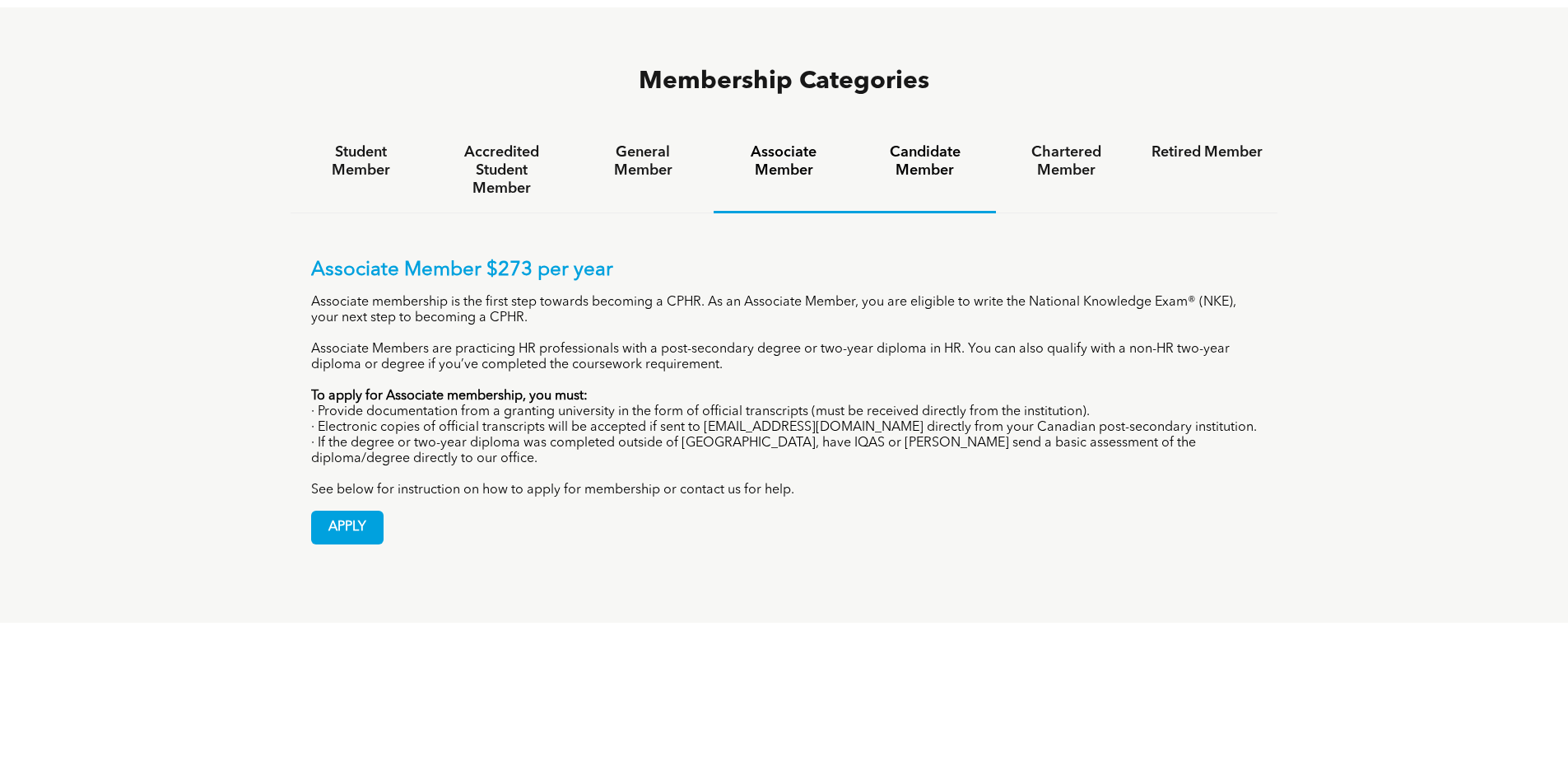
click at [930, 143] on h4 "Candidate Member" at bounding box center [925, 161] width 112 height 36
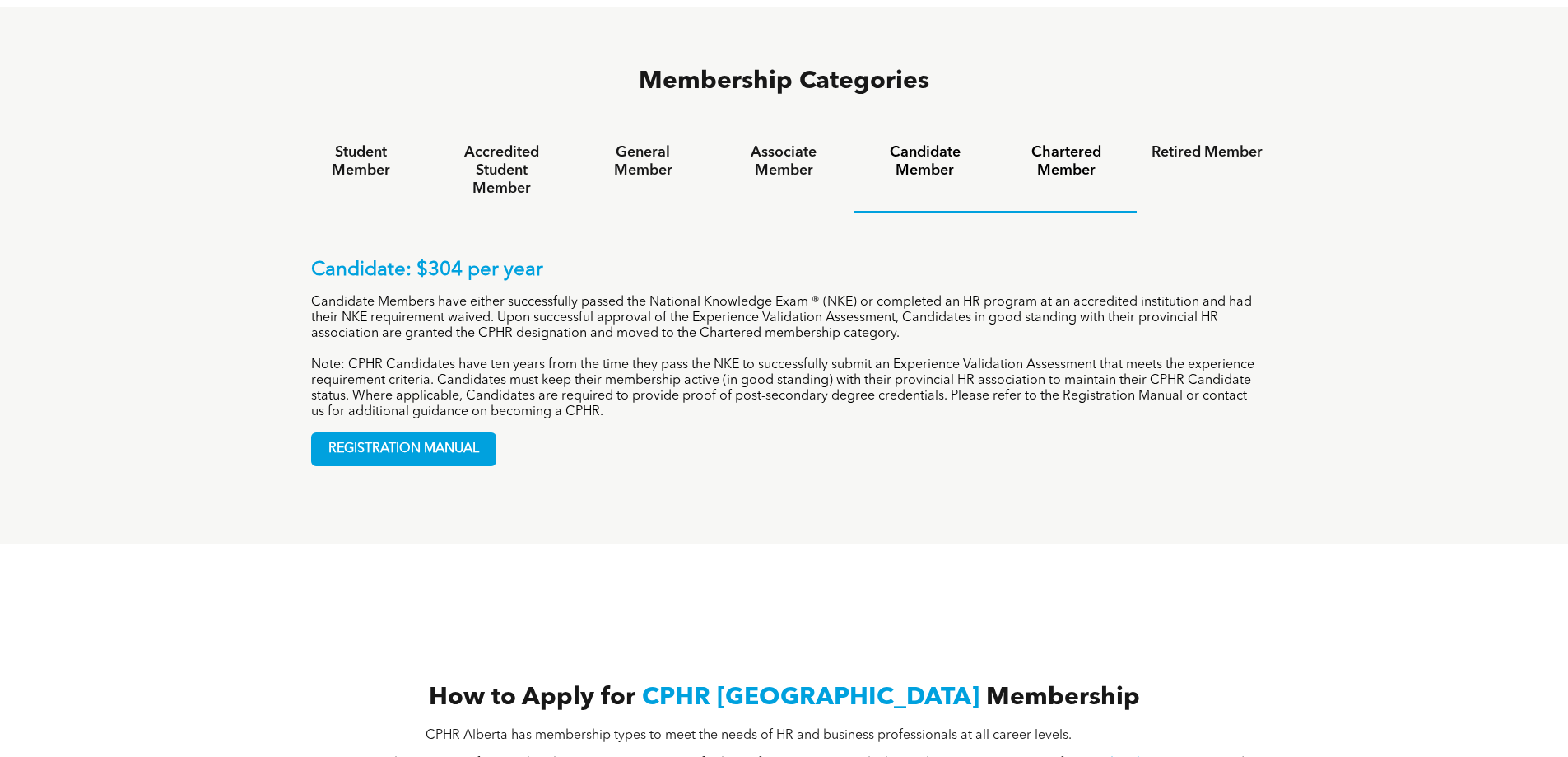
click at [1093, 143] on h4 "Chartered Member" at bounding box center [1066, 161] width 112 height 36
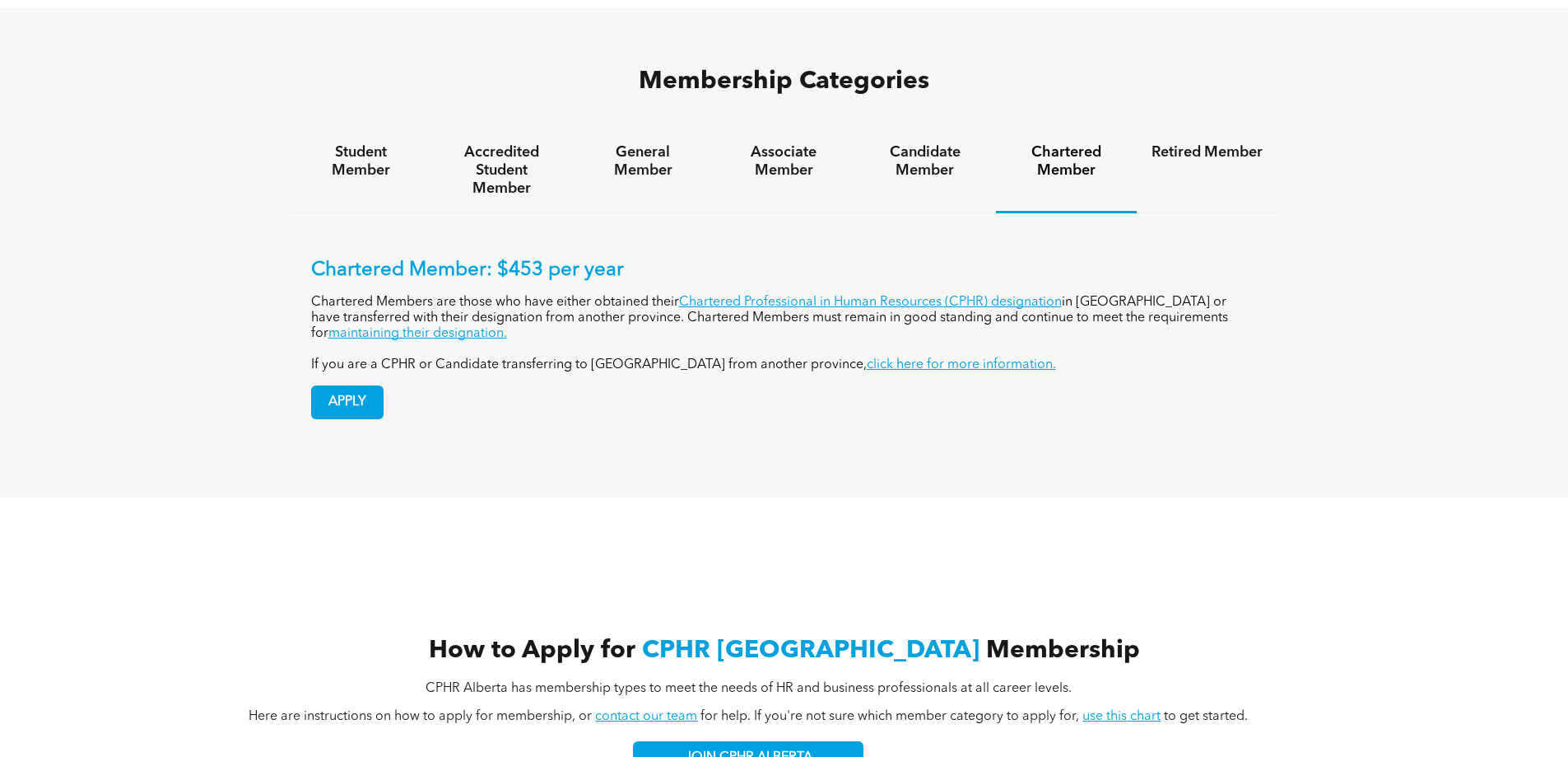
click at [1235, 143] on h4 "Retired Member" at bounding box center [1207, 152] width 112 height 18
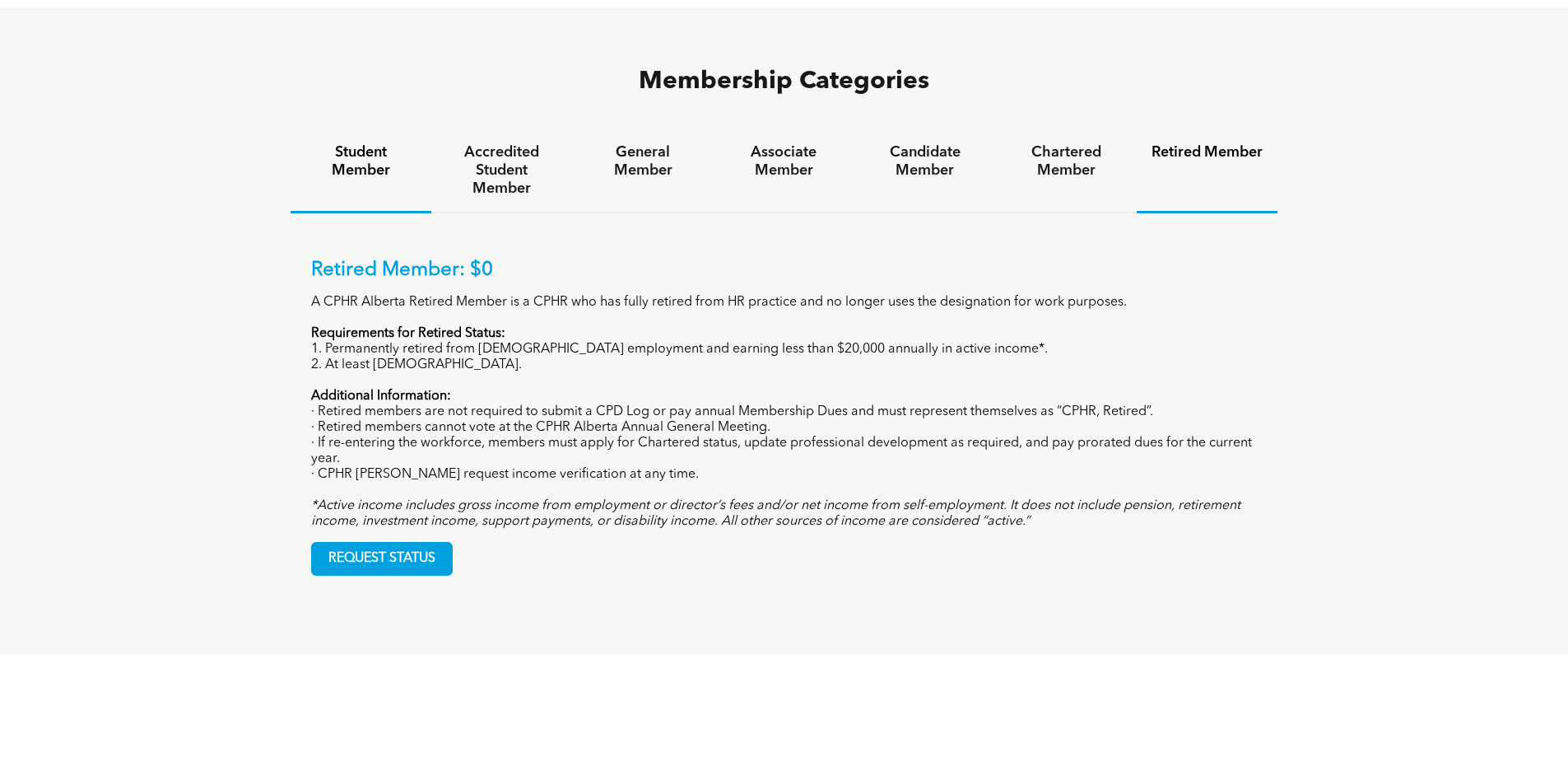
click at [367, 143] on h4 "Student Member" at bounding box center [361, 161] width 112 height 36
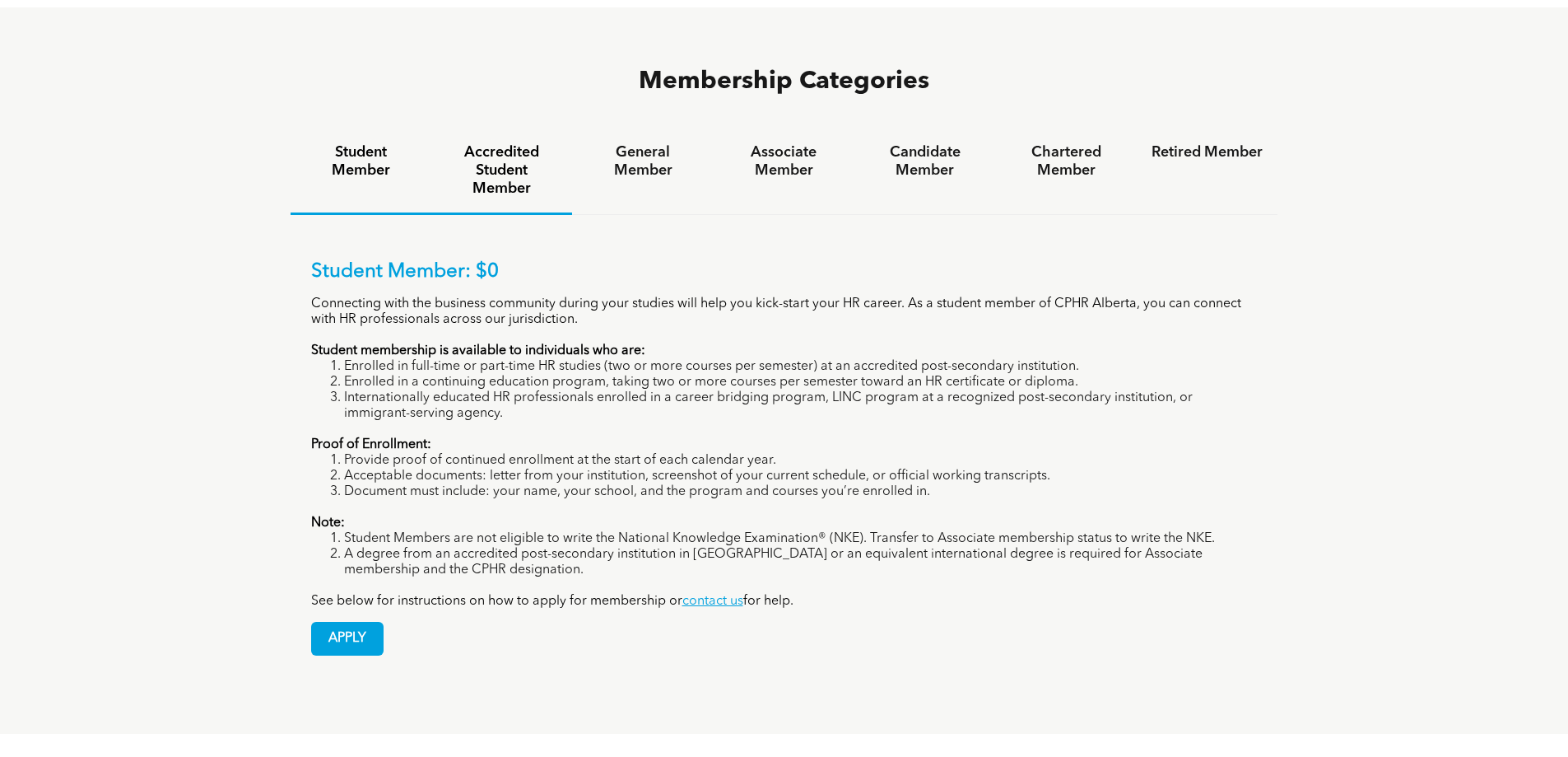
click at [516, 143] on h4 "Accredited Student Member" at bounding box center [502, 170] width 112 height 55
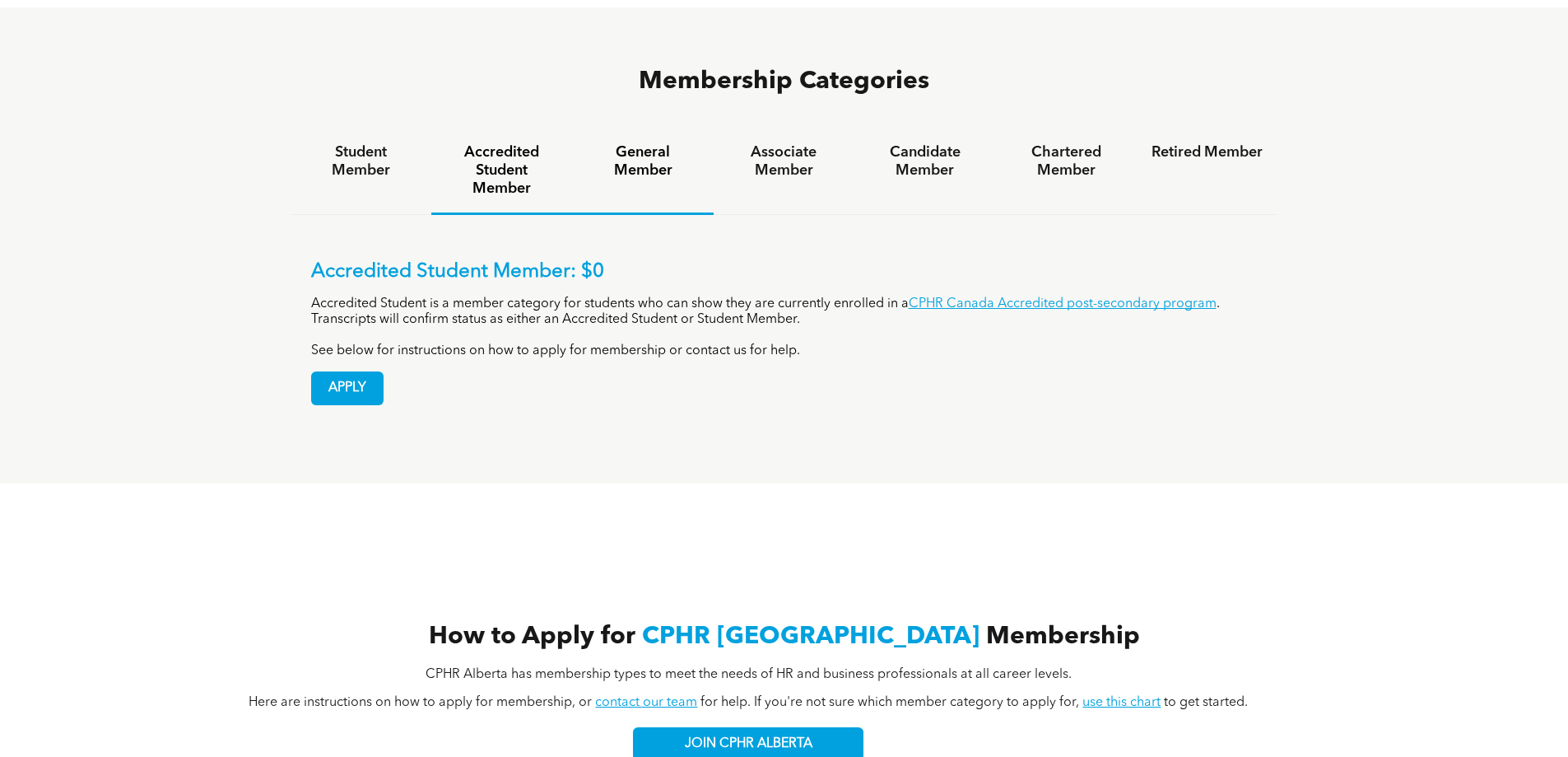
click at [639, 143] on h4 "General Member" at bounding box center [642, 161] width 112 height 36
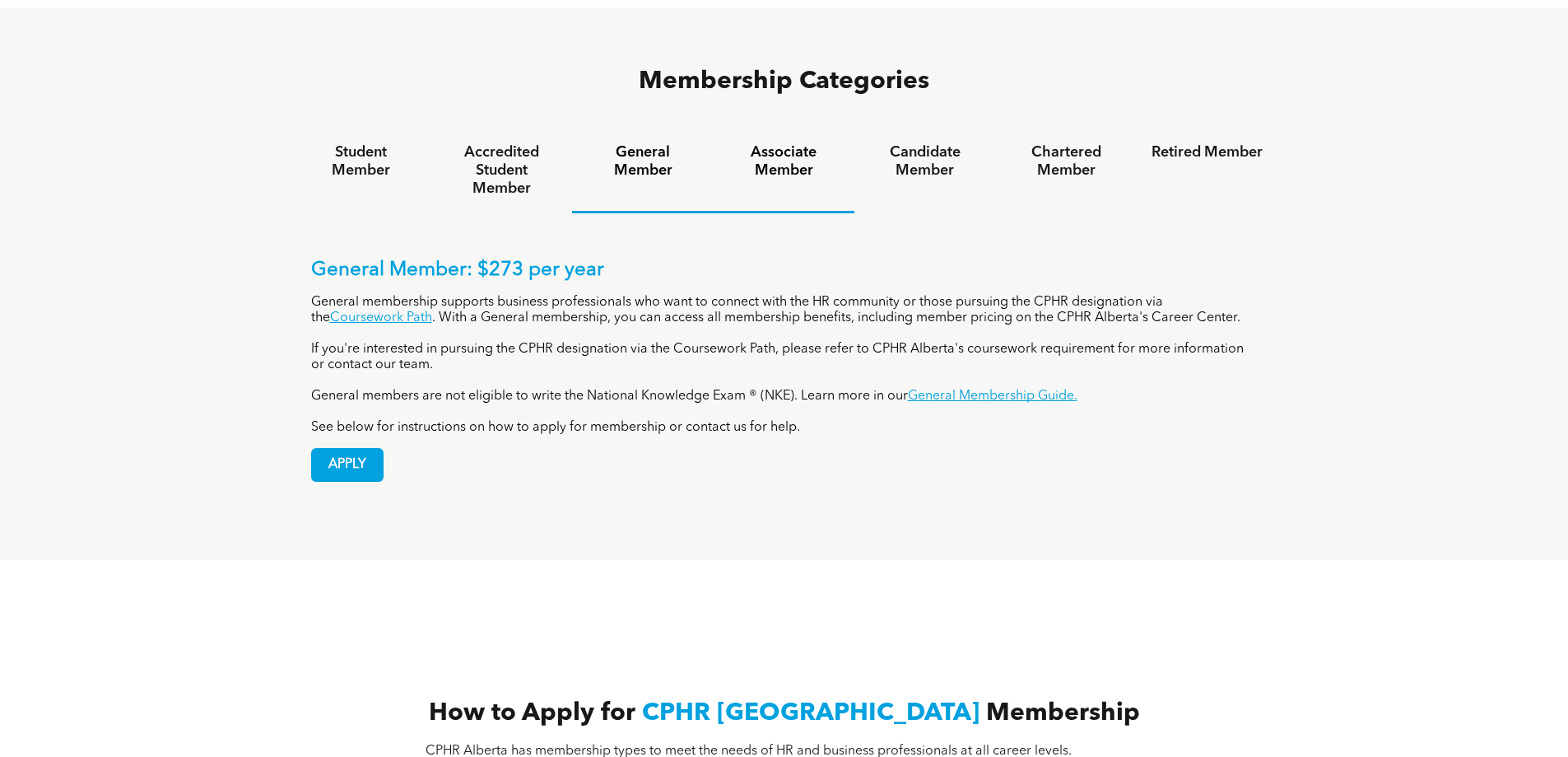
click at [794, 143] on h4 "Associate Member" at bounding box center [784, 161] width 112 height 36
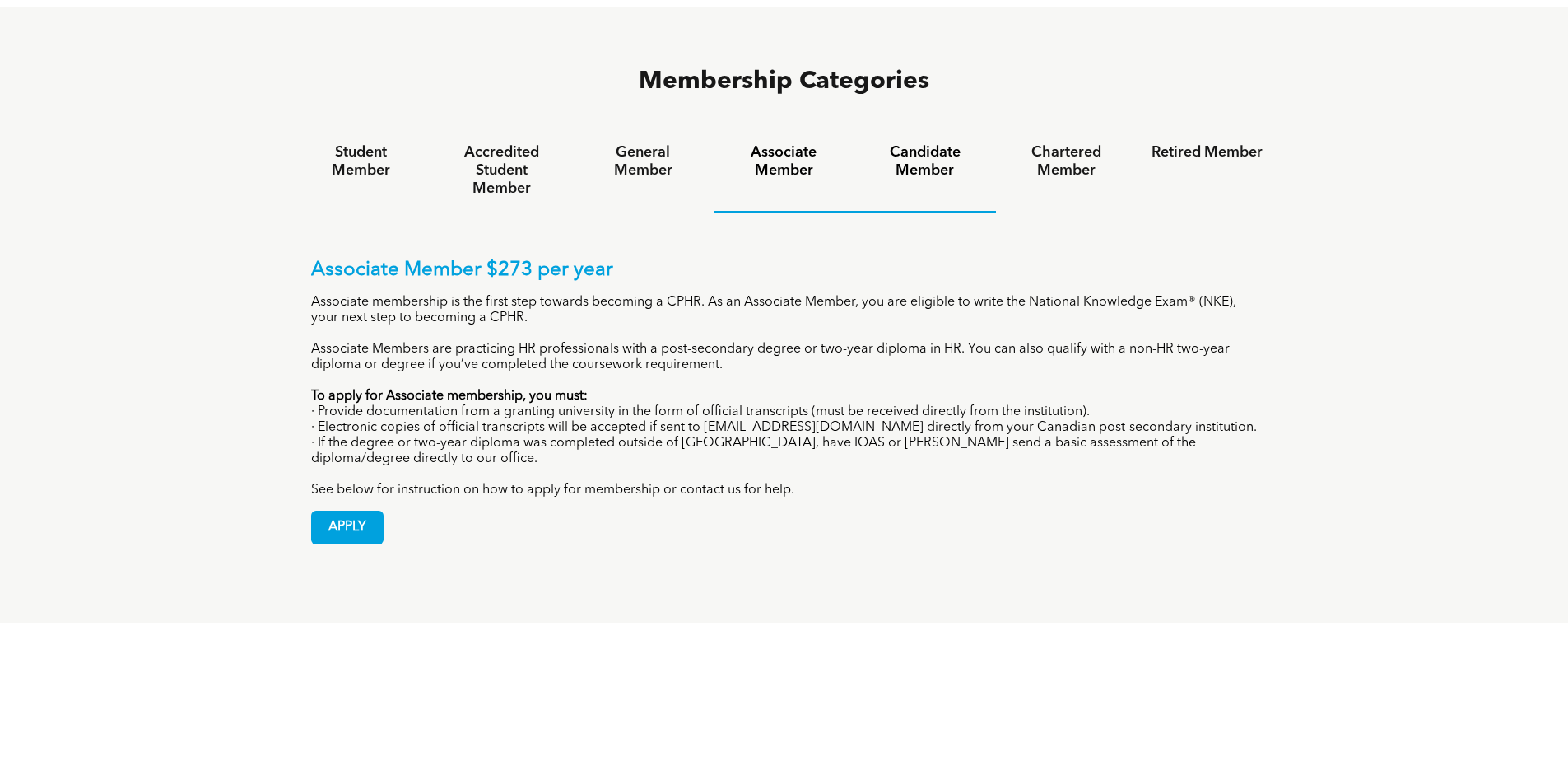
click at [945, 143] on h4 "Candidate Member" at bounding box center [925, 161] width 112 height 36
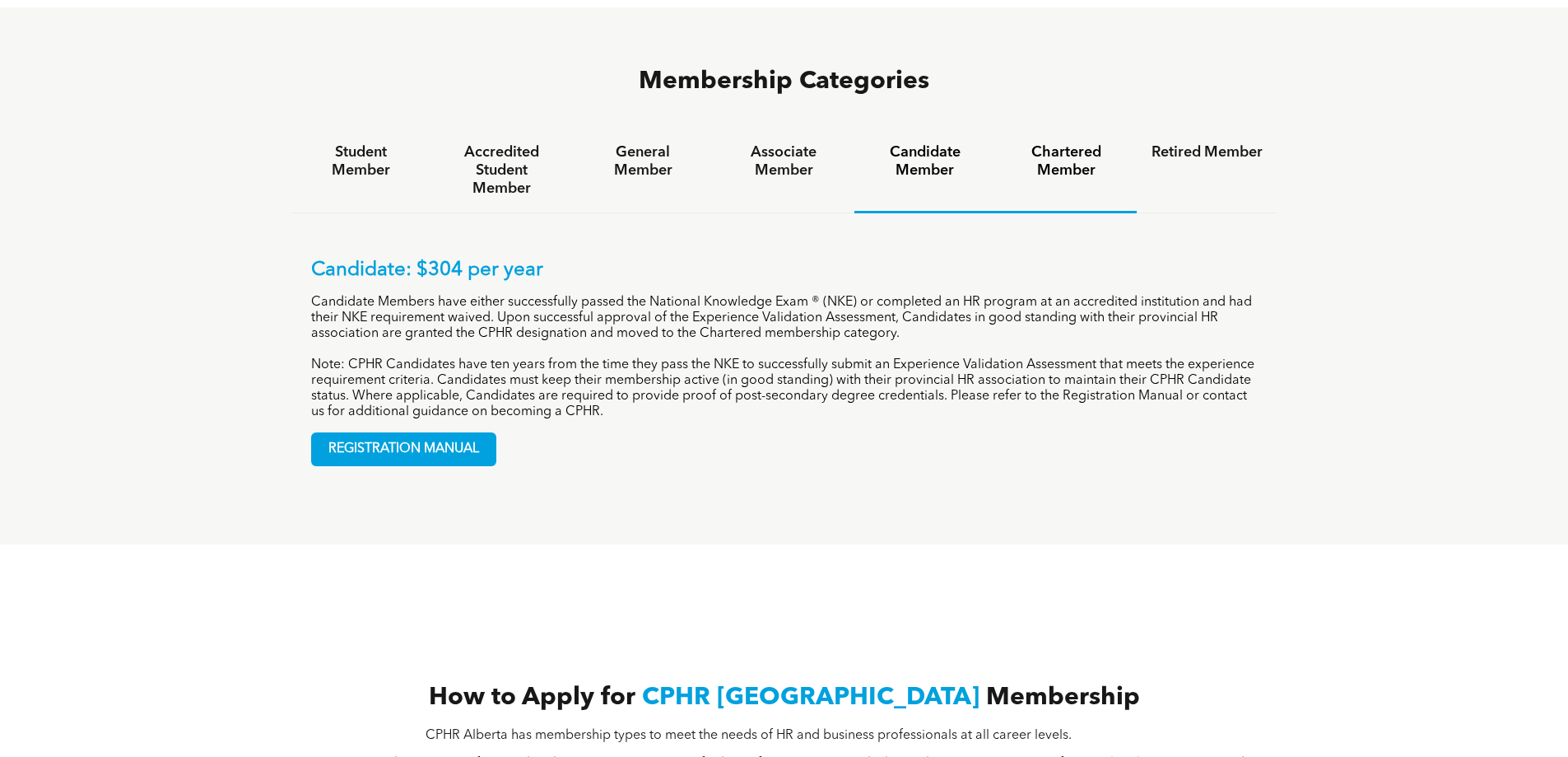
click at [1061, 143] on h4 "Chartered Member" at bounding box center [1066, 161] width 112 height 36
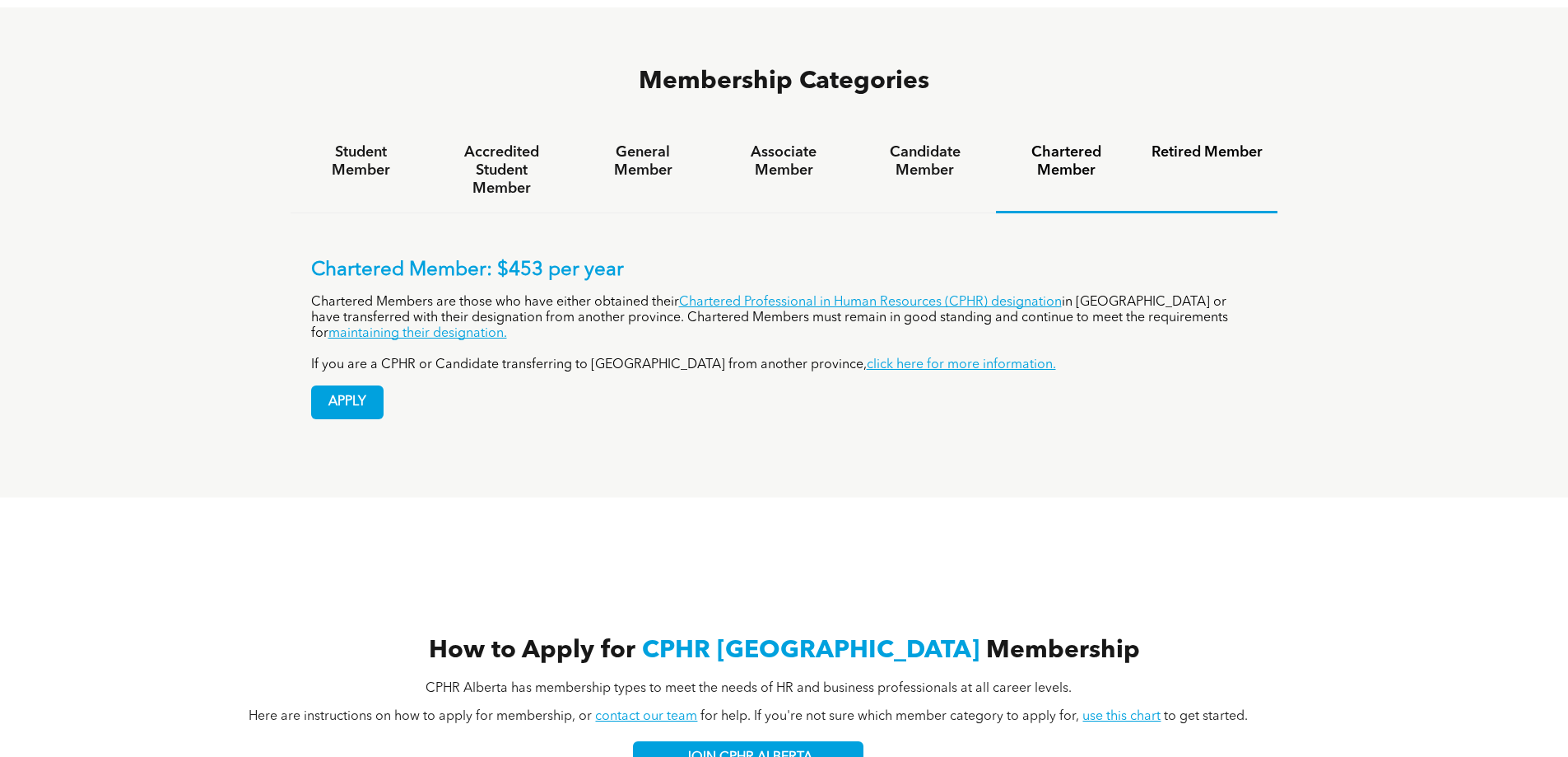
click at [1176, 143] on h4 "Retired Member" at bounding box center [1207, 152] width 112 height 18
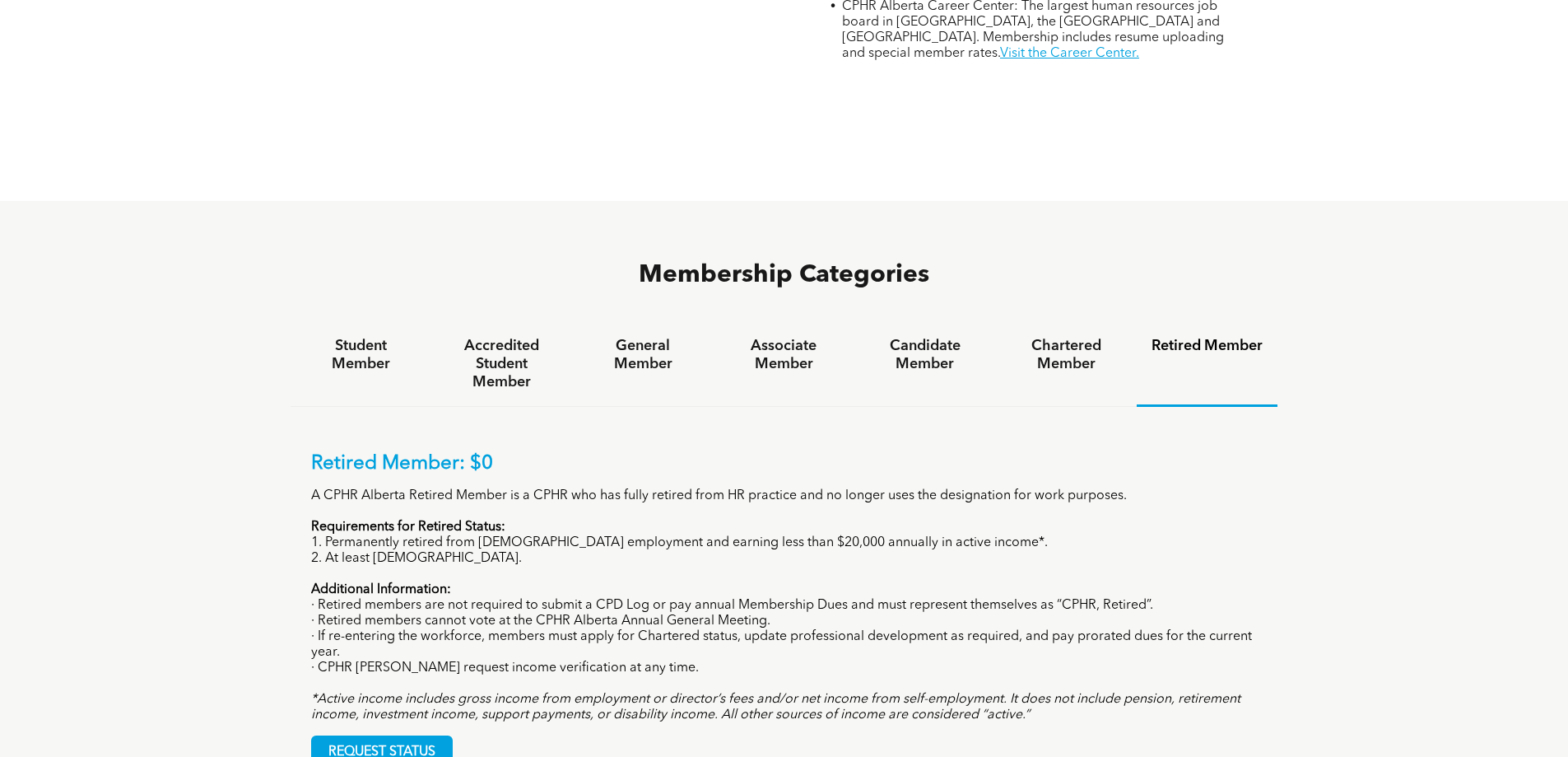
scroll to position [824, 0]
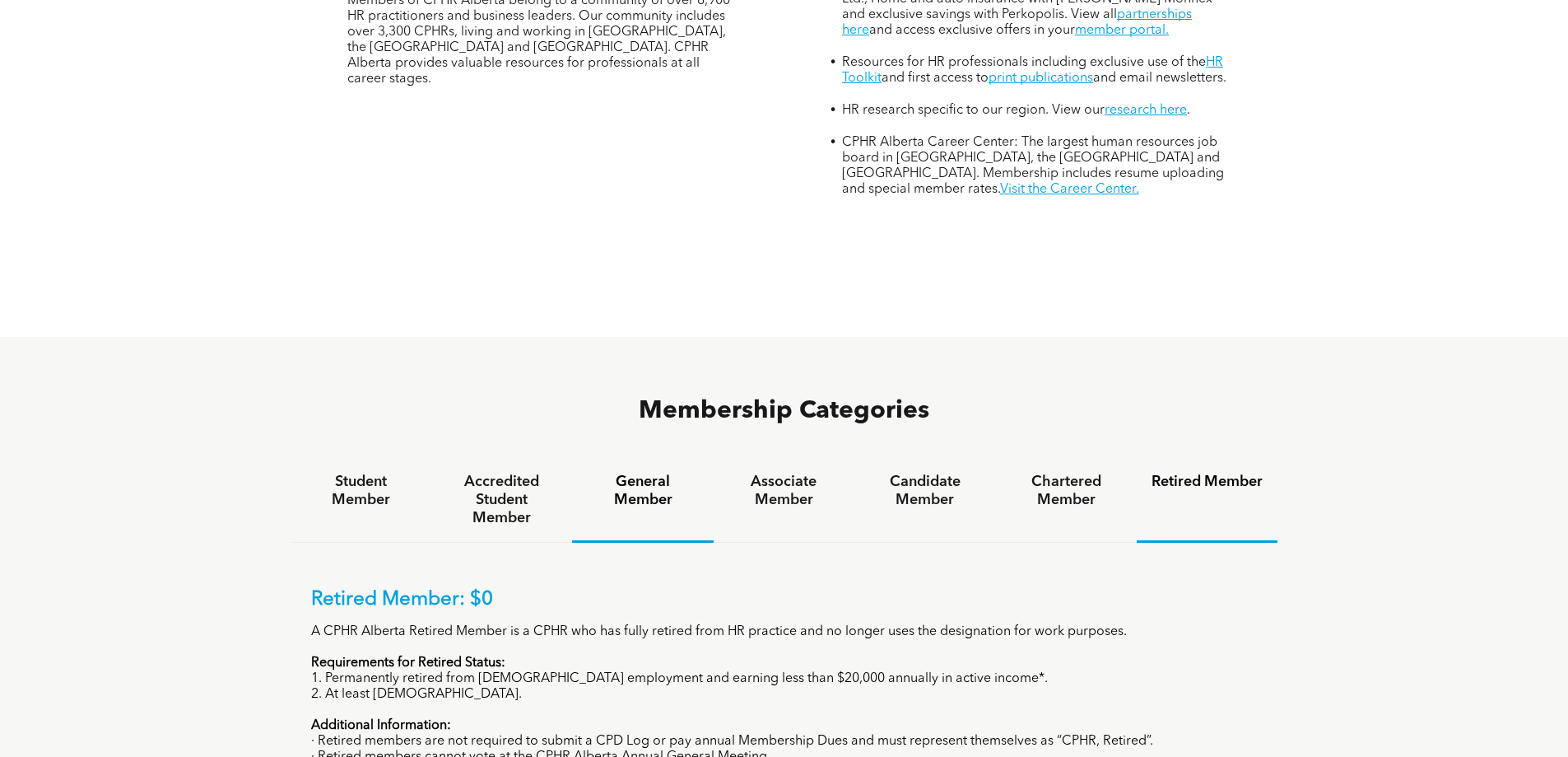
click at [625, 472] on h4 "General Member" at bounding box center [642, 490] width 112 height 36
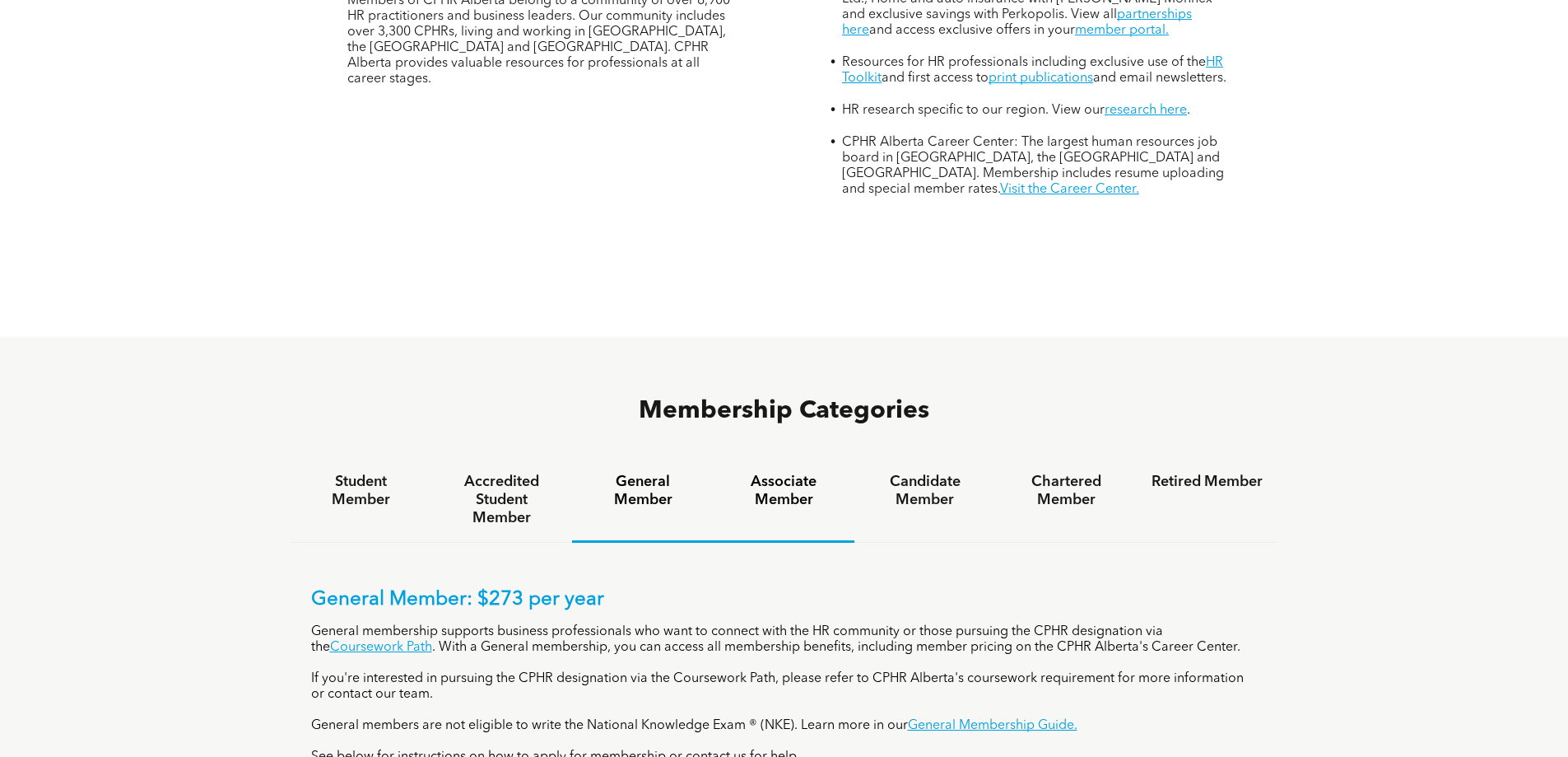
click at [815, 472] on h4 "Associate Member" at bounding box center [784, 490] width 112 height 36
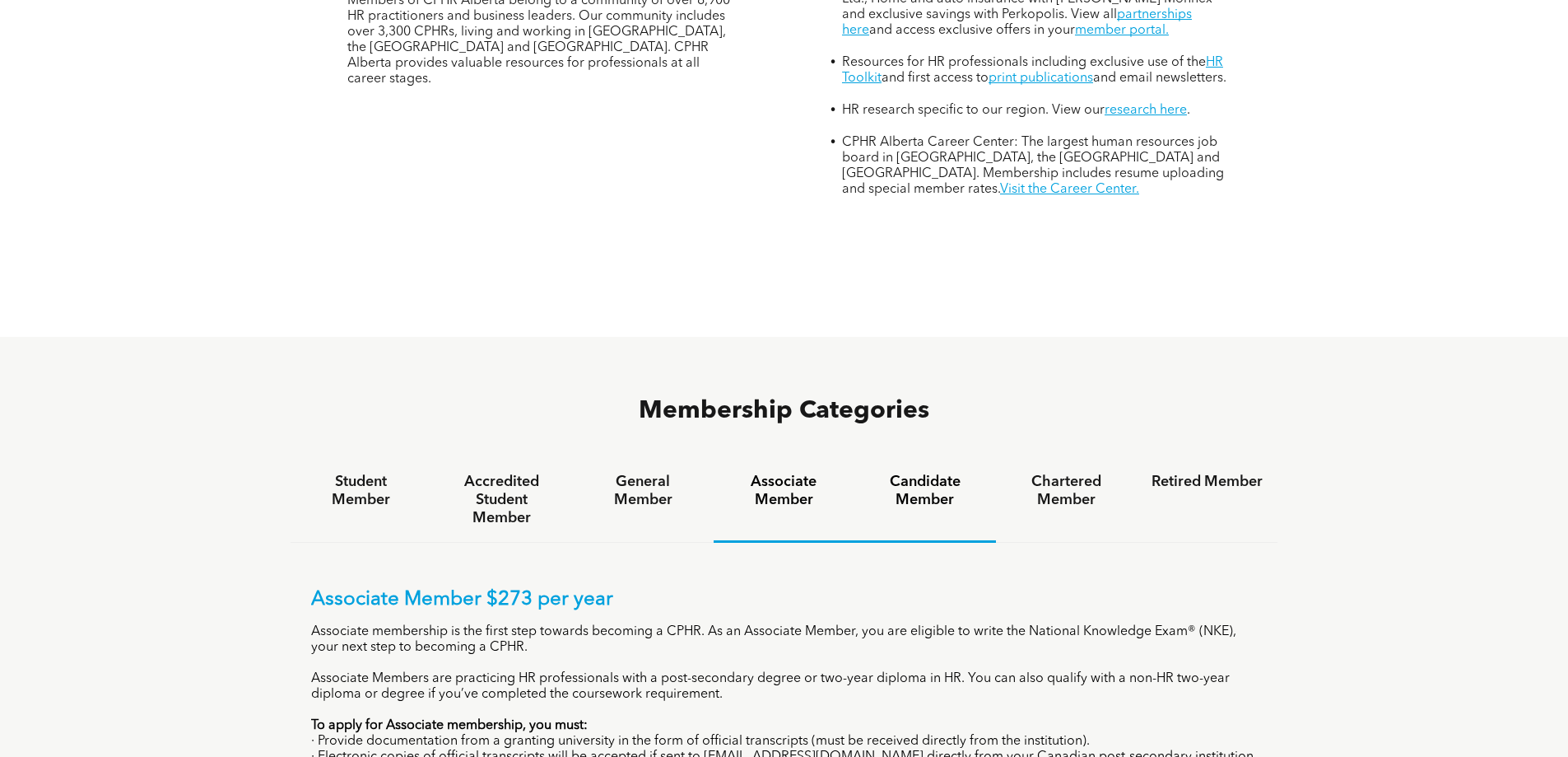
click at [914, 472] on h4 "Candidate Member" at bounding box center [925, 490] width 112 height 36
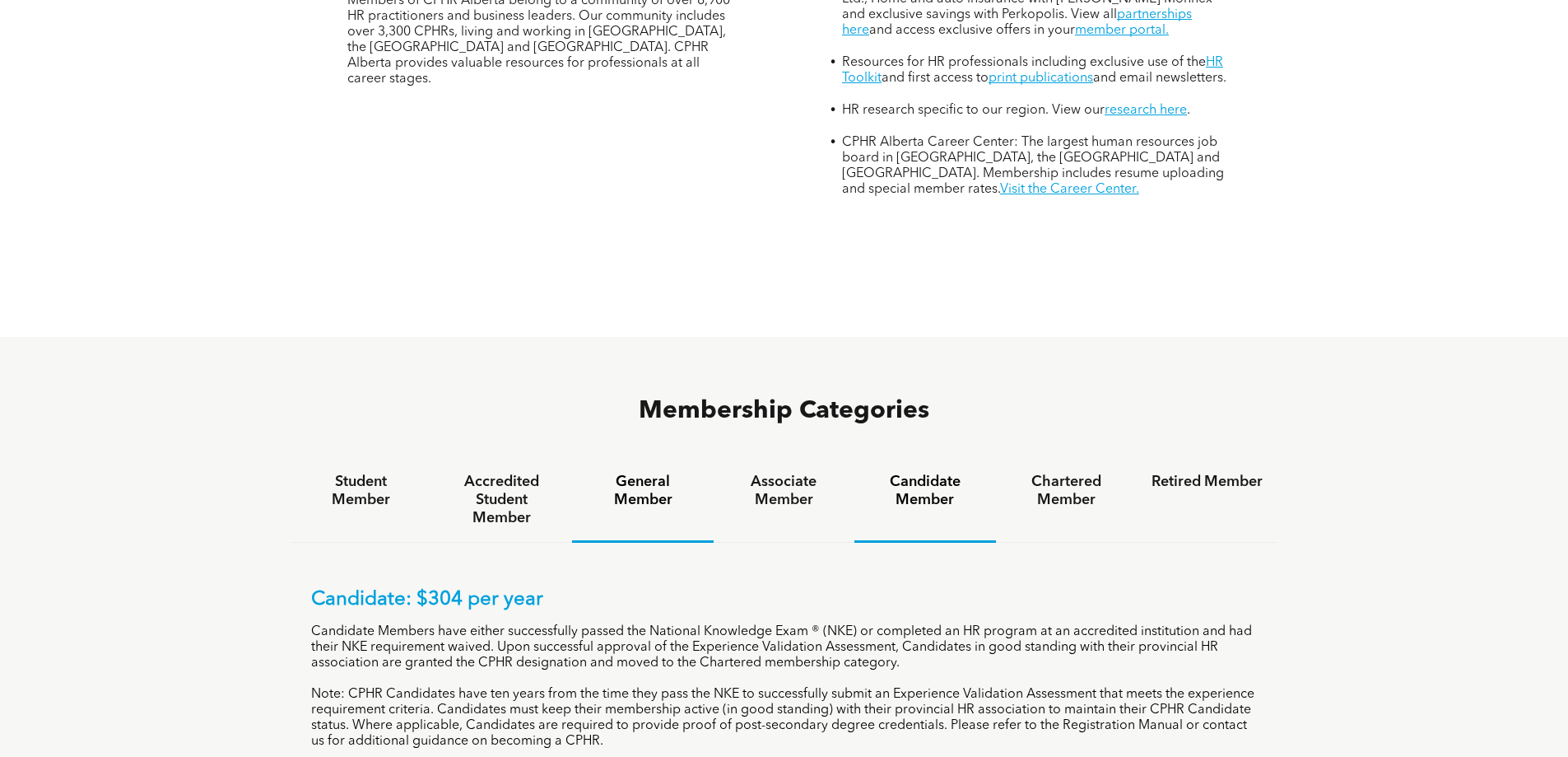
click at [664, 472] on h4 "General Member" at bounding box center [642, 490] width 112 height 36
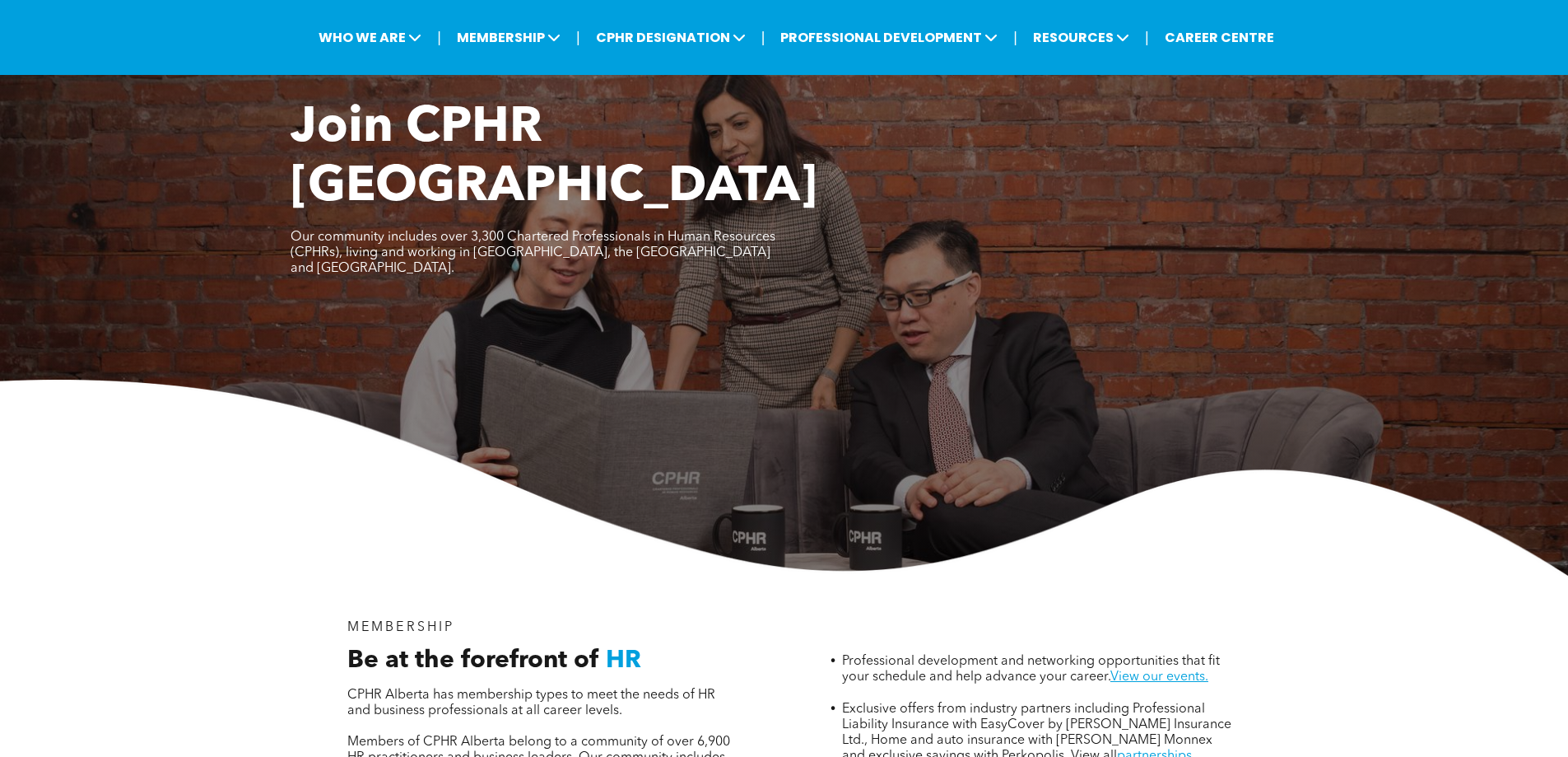
scroll to position [0, 0]
